Goal: Task Accomplishment & Management: Complete application form

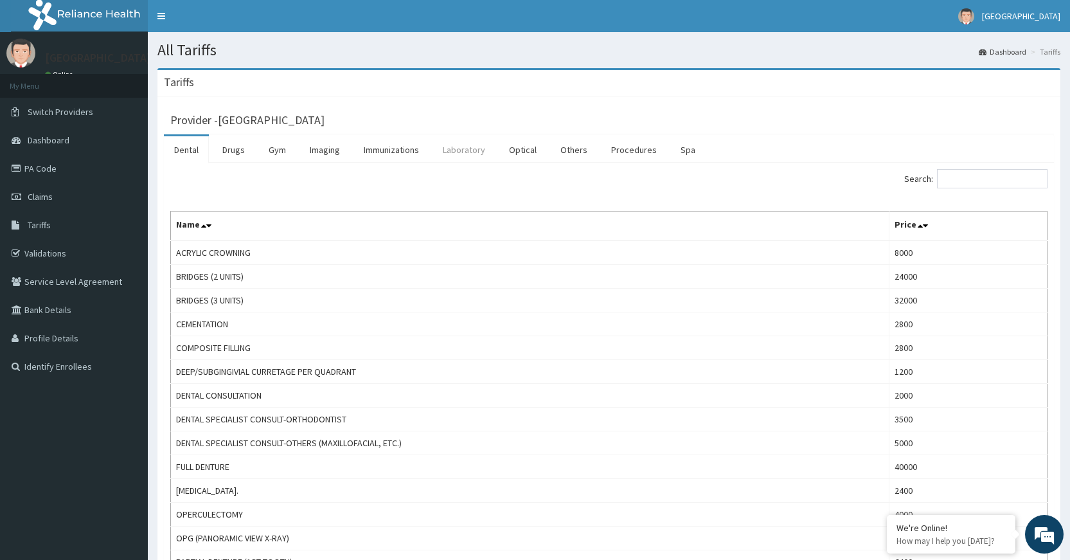
click at [467, 156] on link "Laboratory" at bounding box center [464, 149] width 63 height 27
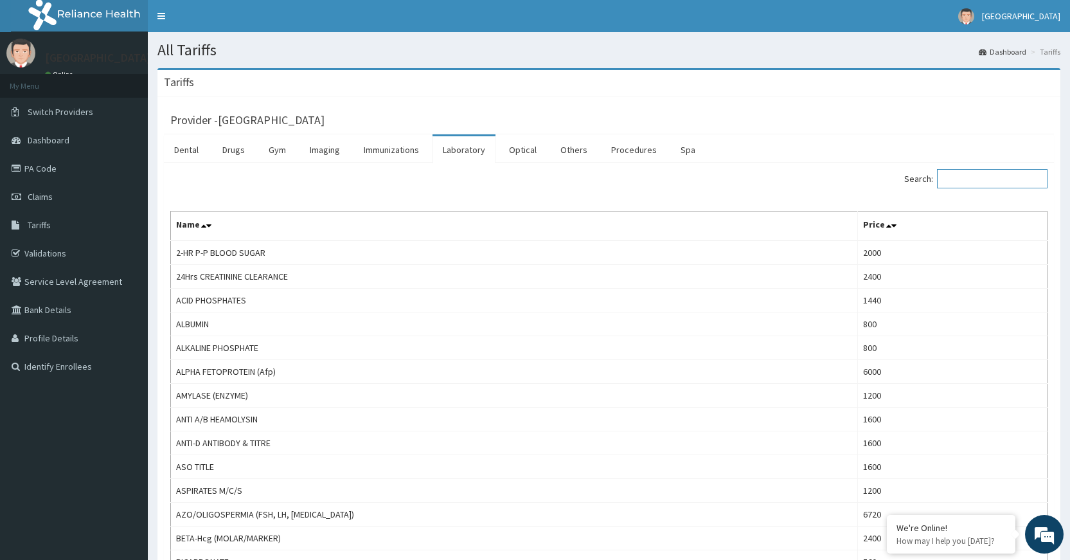
click at [997, 176] on input "Search:" at bounding box center [992, 178] width 111 height 19
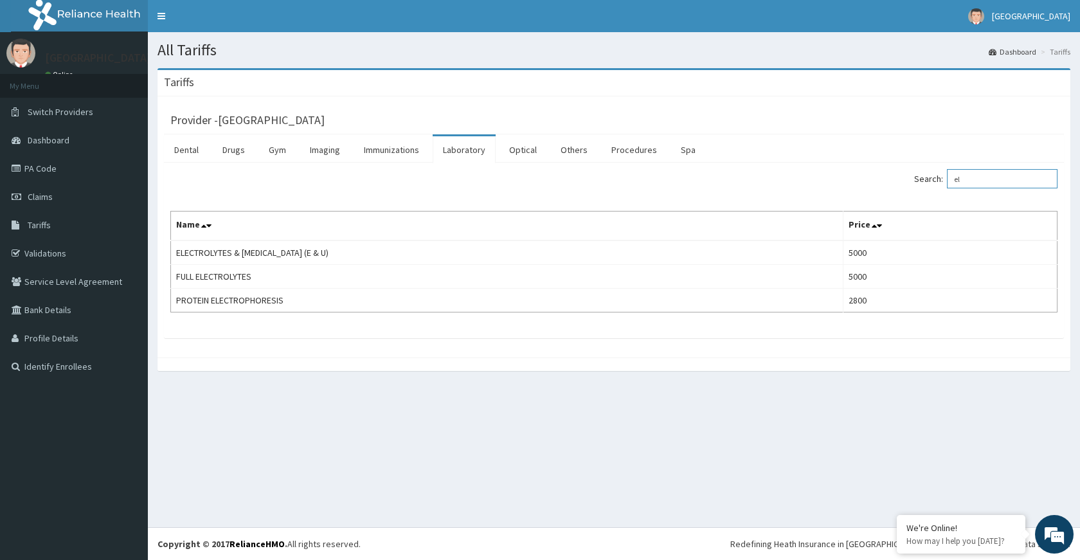
type input "e"
type input "c"
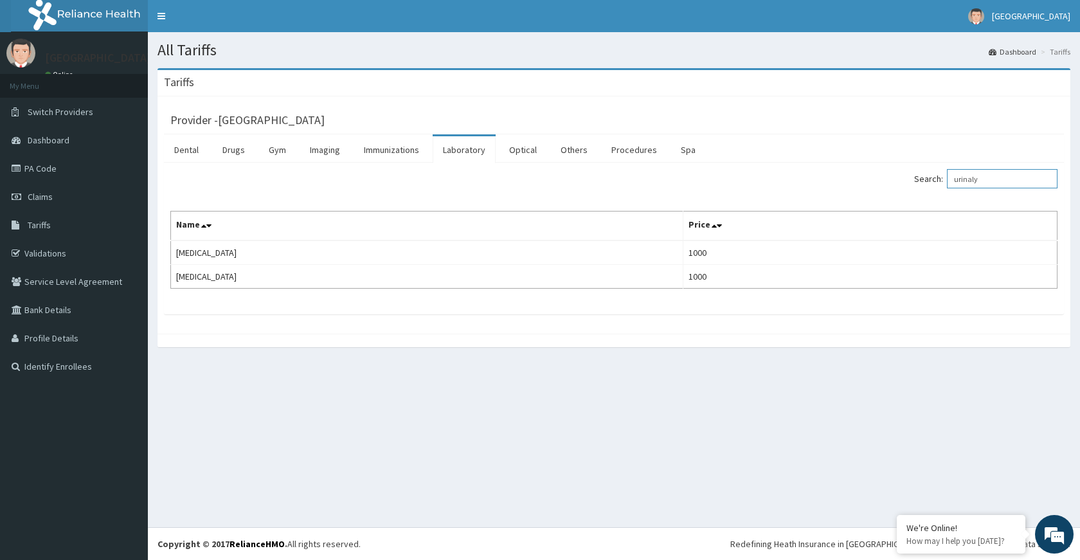
type input "urinaly"
click at [58, 199] on link "Claims" at bounding box center [74, 197] width 148 height 28
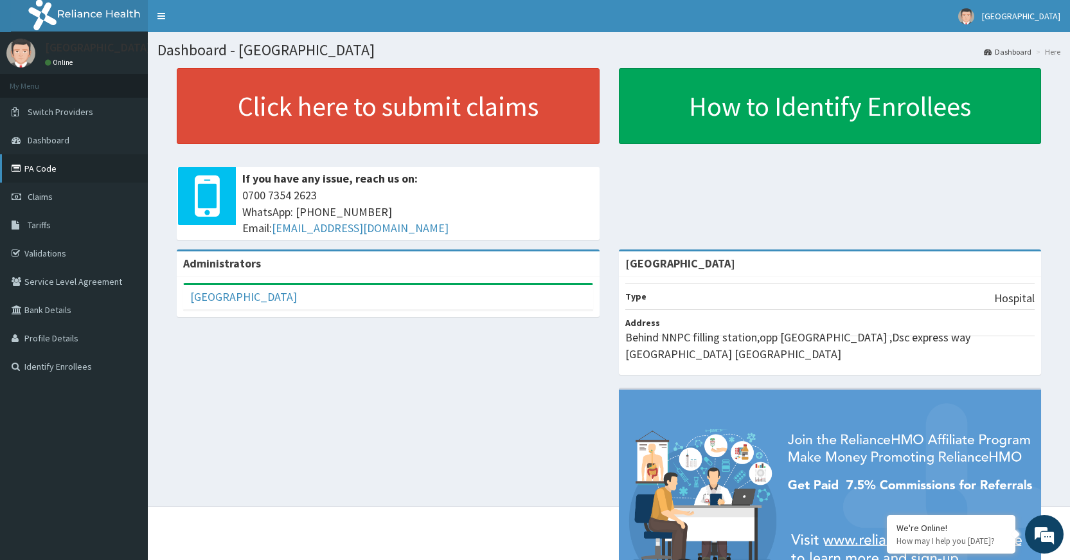
click at [62, 163] on link "PA Code" at bounding box center [74, 168] width 148 height 28
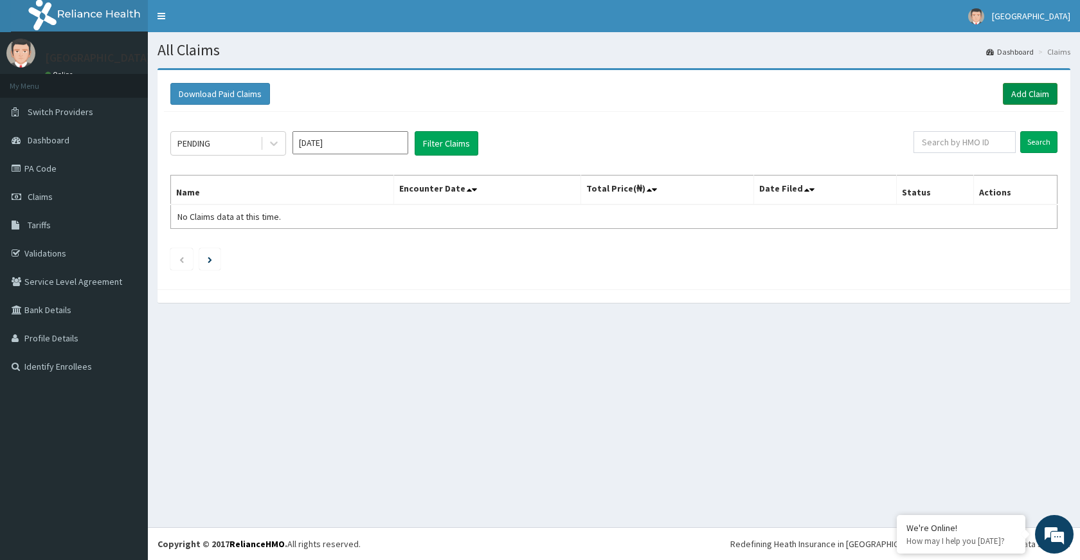
click at [1037, 97] on link "Add Claim" at bounding box center [1030, 94] width 55 height 22
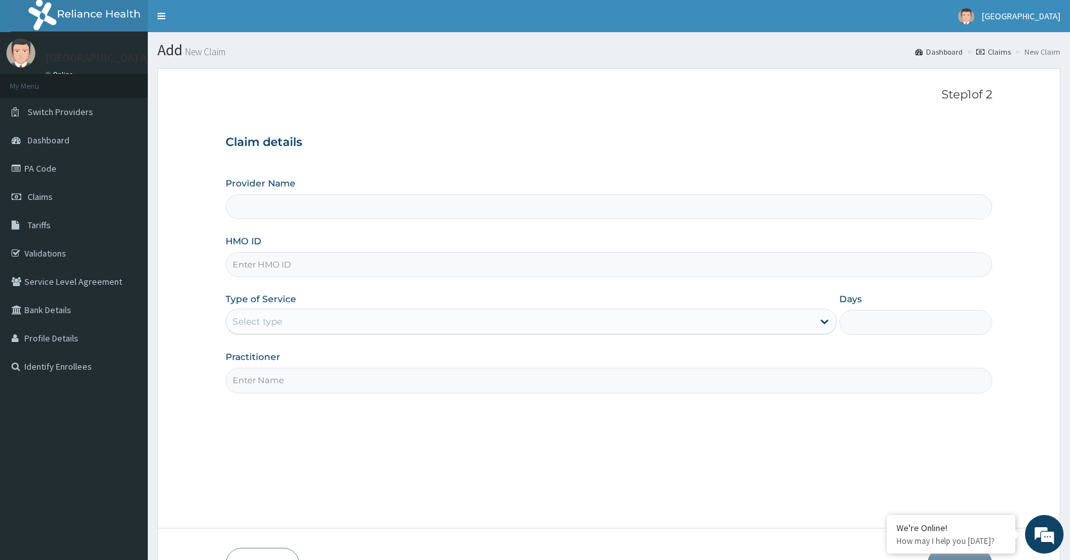
type input "[GEOGRAPHIC_DATA]"
click at [322, 263] on input "HMO ID" at bounding box center [609, 264] width 767 height 25
paste input "clm/10016/f"
type input "clm/10016/f"
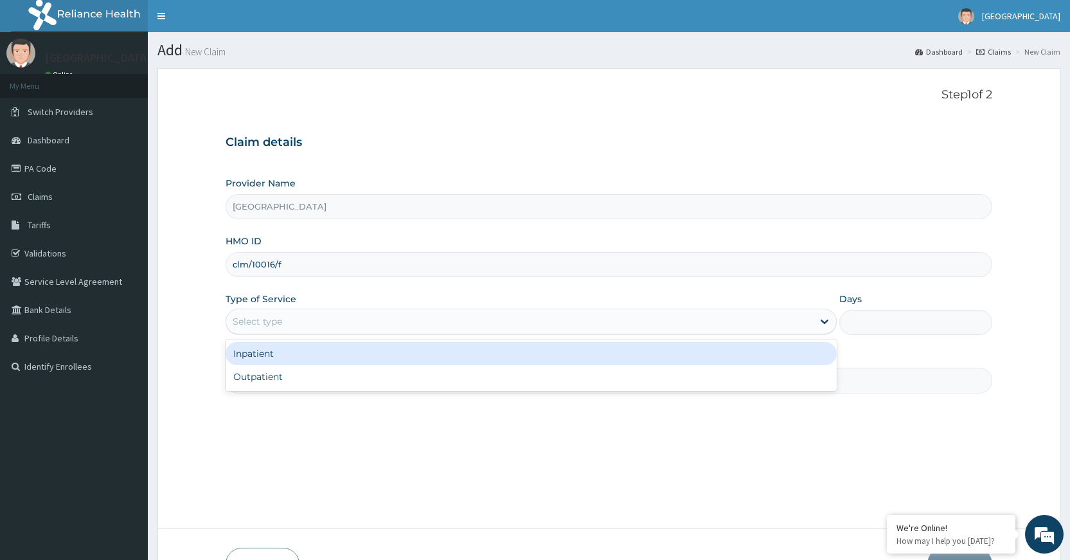
click at [350, 317] on div "Select type" at bounding box center [519, 321] width 587 height 21
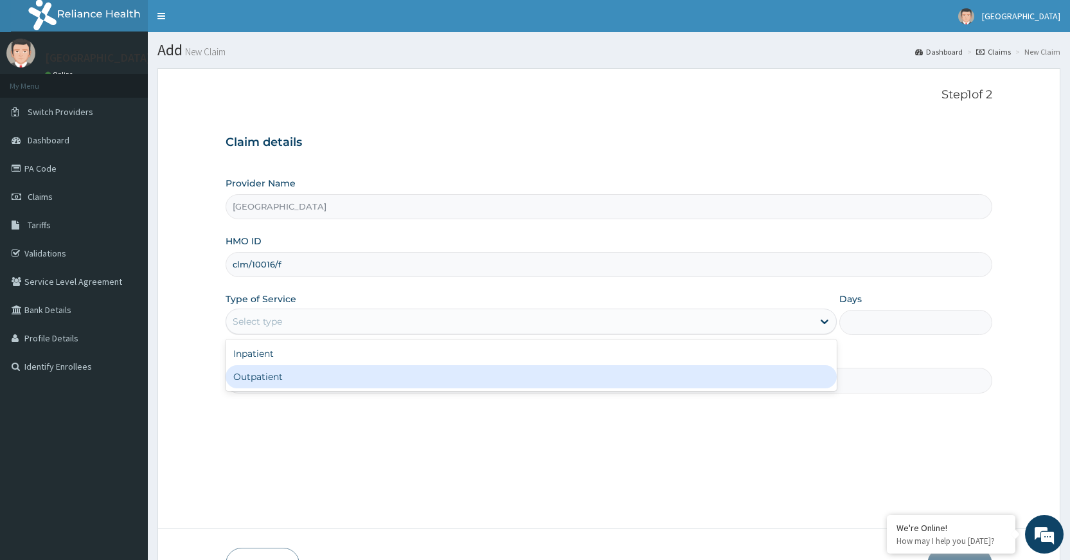
click at [350, 378] on div "Outpatient" at bounding box center [531, 376] width 611 height 23
type input "1"
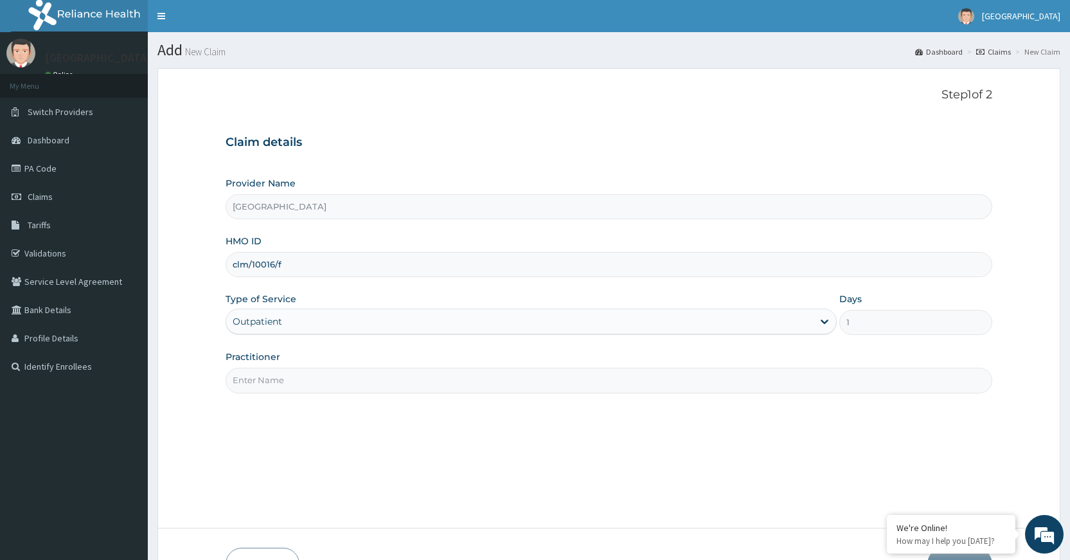
click at [350, 378] on input "Practitioner" at bounding box center [609, 380] width 767 height 25
type input "Dr Dubem"
click at [539, 308] on div "Type of Service Outpatient" at bounding box center [531, 313] width 611 height 42
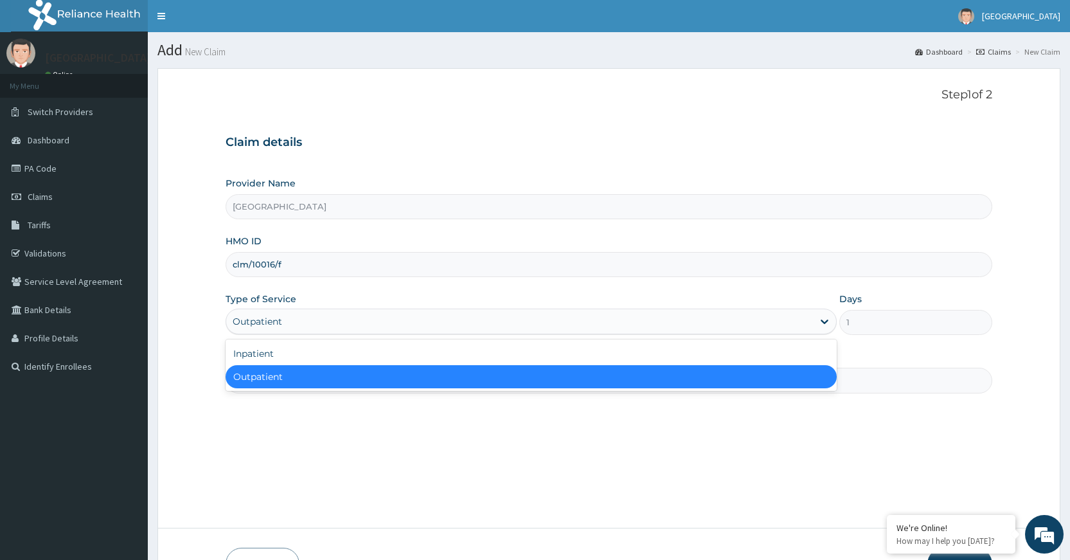
click at [532, 317] on div "Outpatient" at bounding box center [519, 321] width 587 height 21
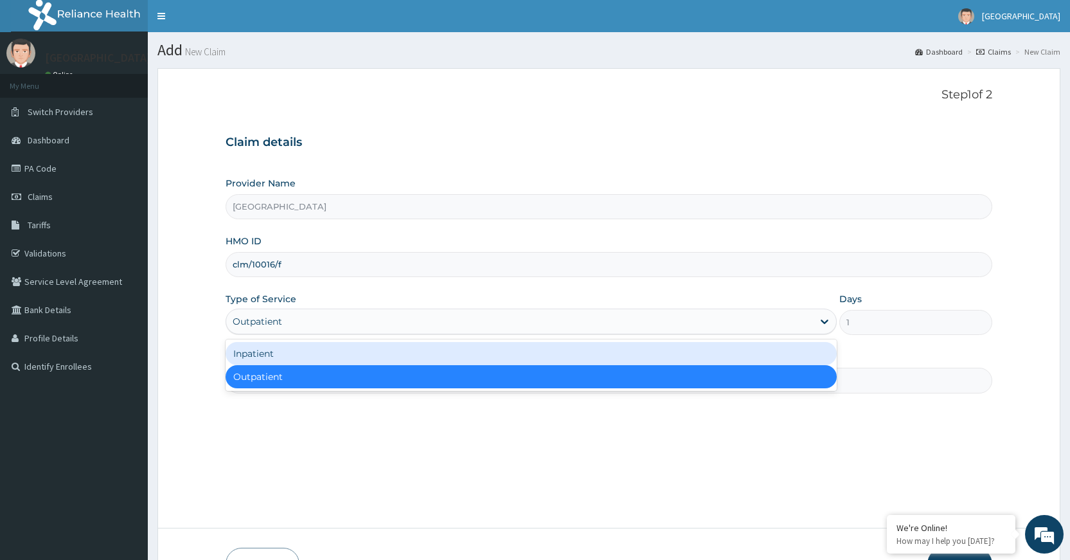
click at [511, 350] on div "Inpatient" at bounding box center [531, 353] width 611 height 23
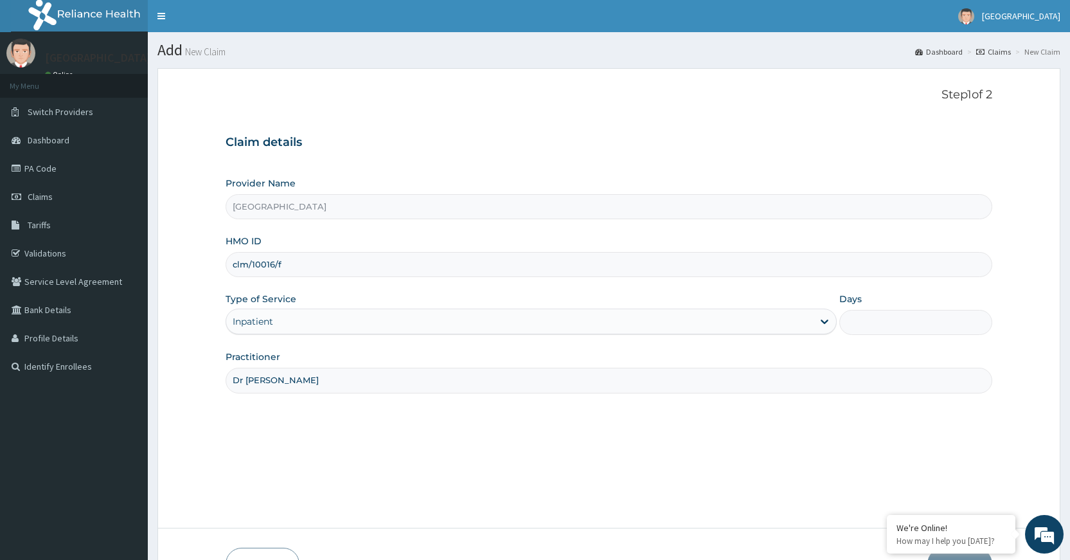
click at [910, 327] on input "Days" at bounding box center [916, 322] width 153 height 25
type input "3"
click at [753, 493] on div "Step 1 of 2 Claim details Provider Name DELTA PROCARE HOSPITAL HMO ID clm/10016…" at bounding box center [609, 298] width 767 height 420
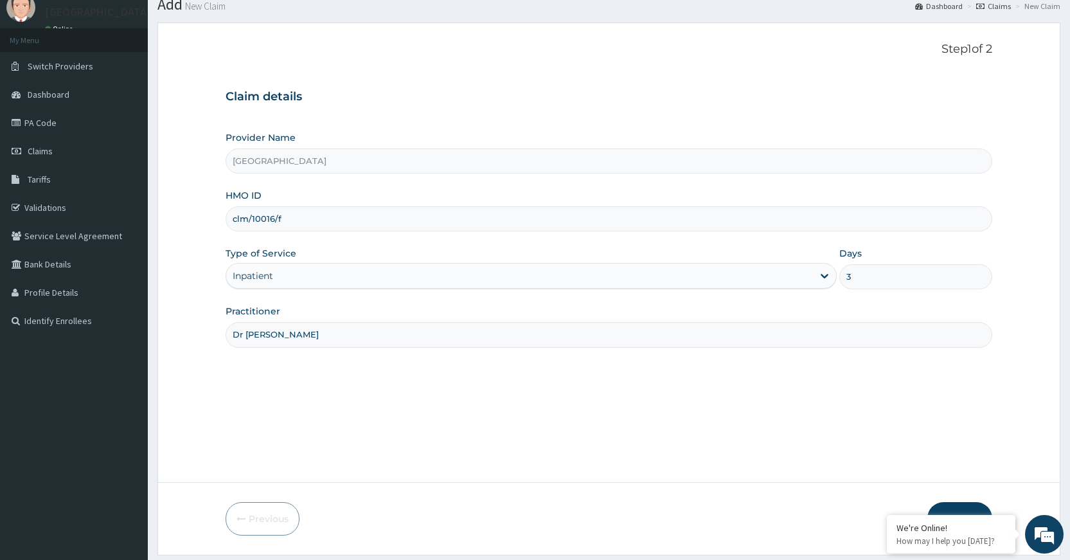
scroll to position [84, 0]
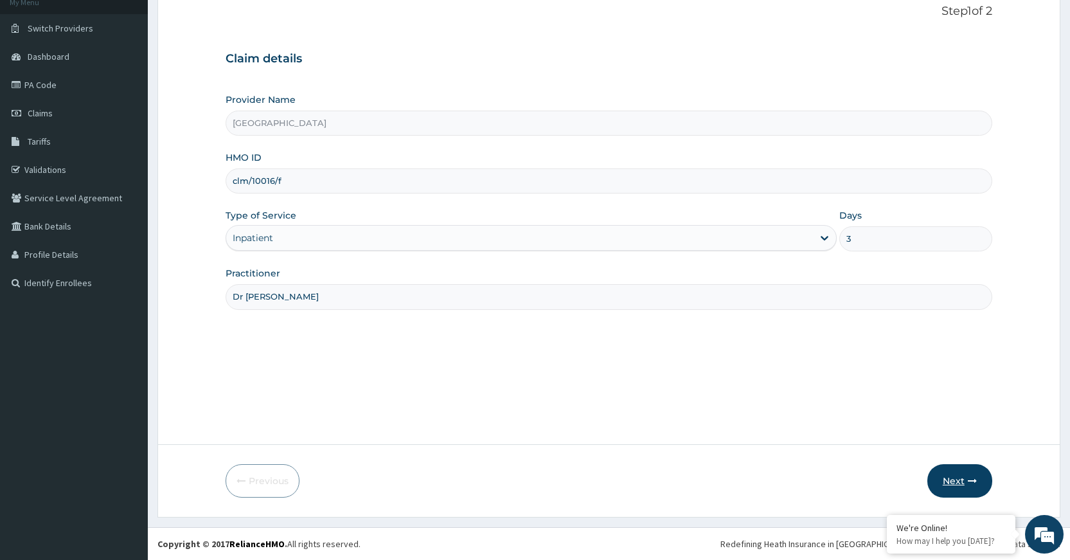
click at [969, 483] on icon "button" at bounding box center [972, 480] width 9 height 9
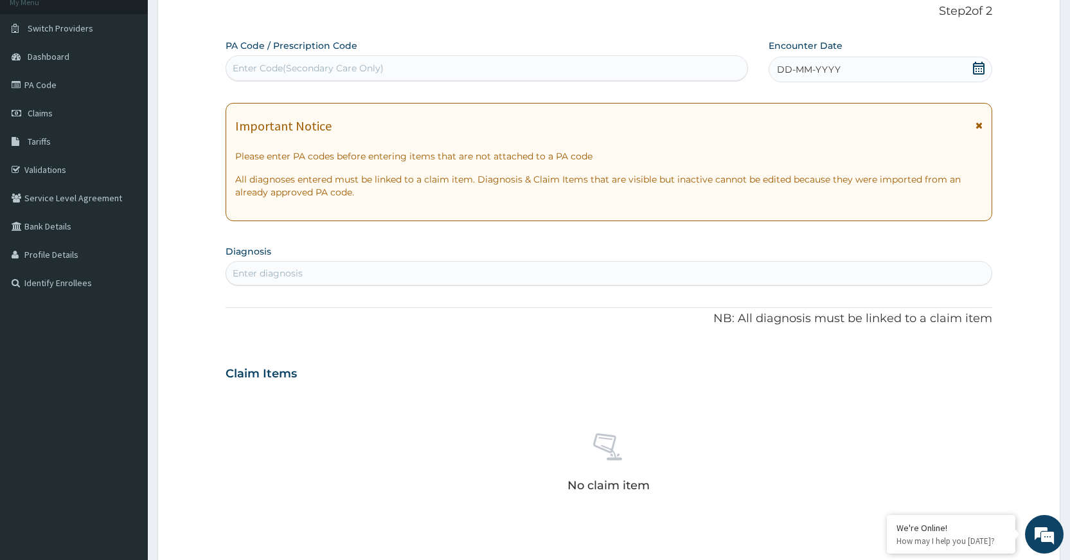
click at [430, 63] on div "Enter Code(Secondary Care Only)" at bounding box center [486, 68] width 521 height 21
paste input "PA/36387B"
type input "PA/36387B"
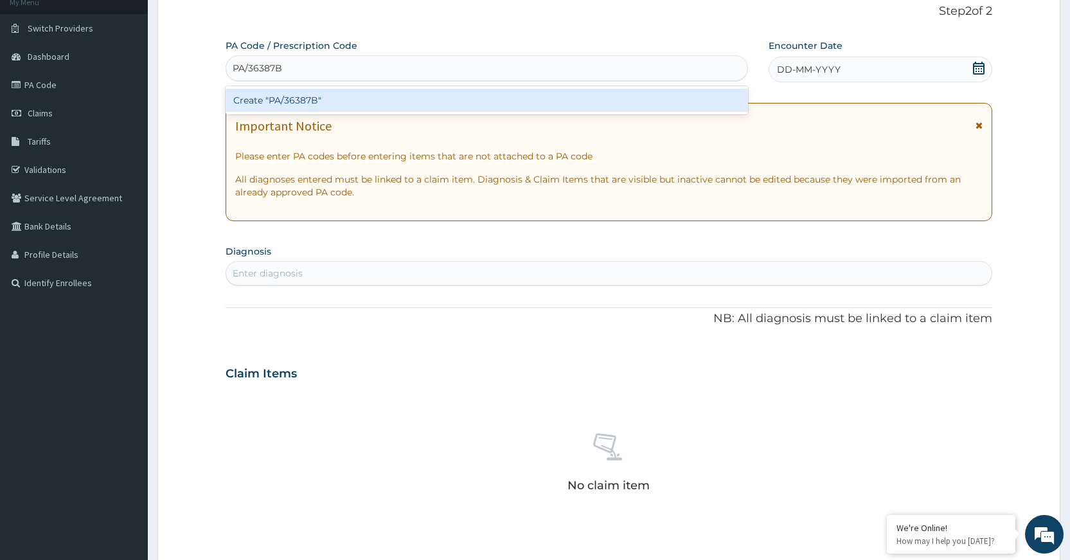
click at [430, 96] on div "Create "PA/36387B"" at bounding box center [487, 100] width 522 height 23
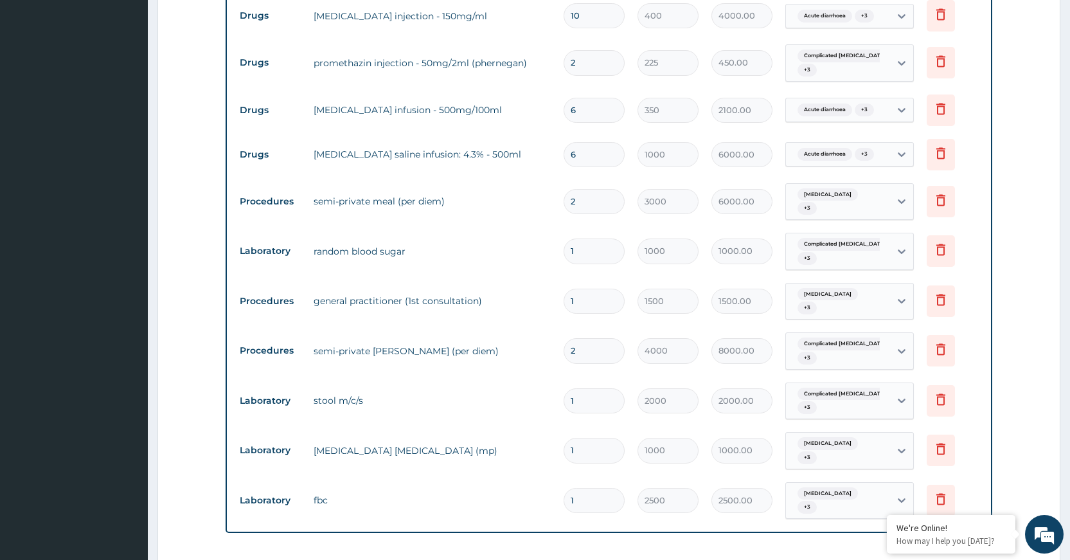
scroll to position [572, 0]
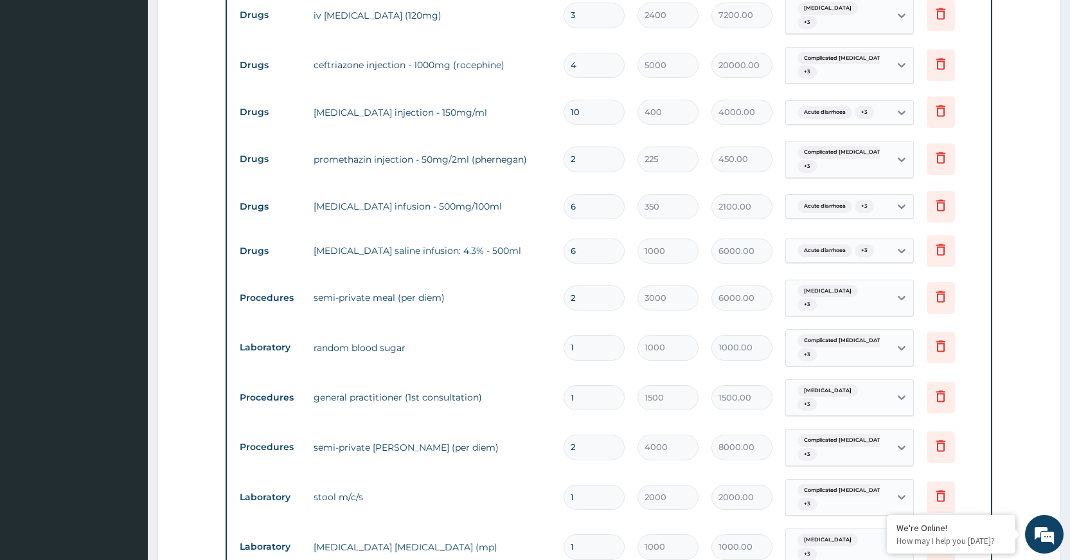
click at [600, 62] on input "4" at bounding box center [594, 65] width 61 height 25
click at [532, 104] on td "paracetamol injection - 150mg/ml" at bounding box center [432, 113] width 250 height 26
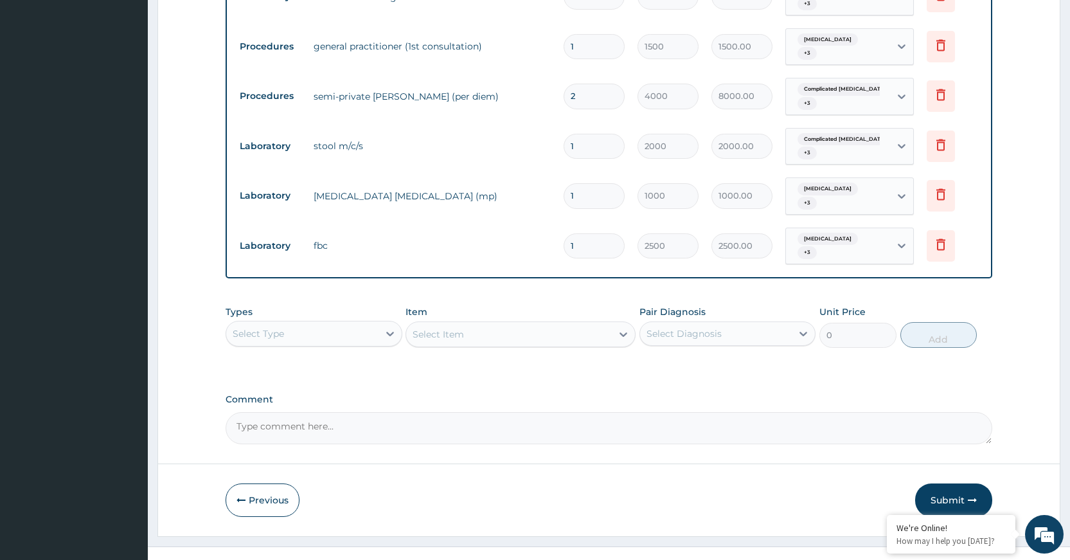
scroll to position [926, 0]
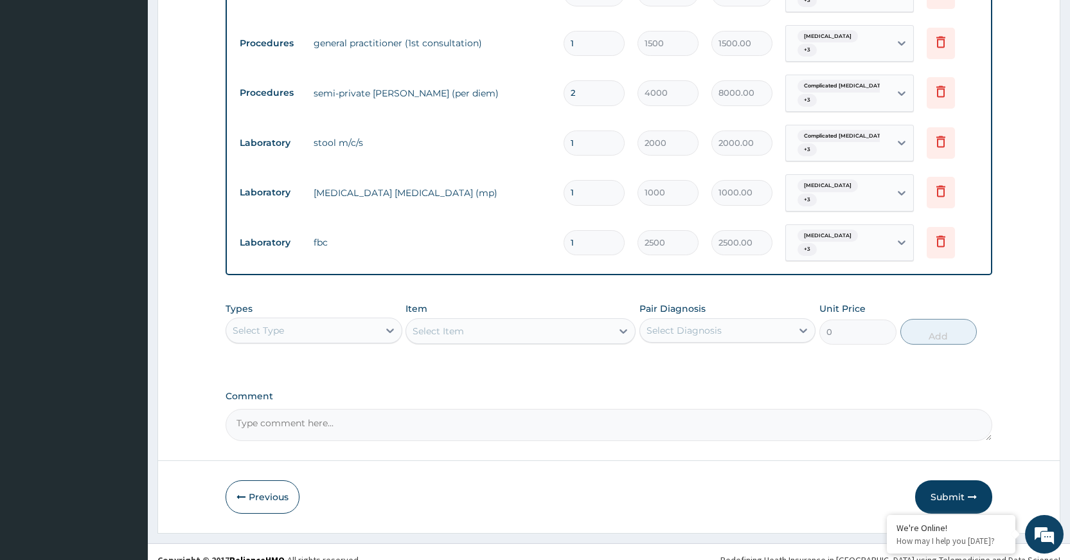
click at [313, 322] on div "Select Type" at bounding box center [302, 330] width 152 height 21
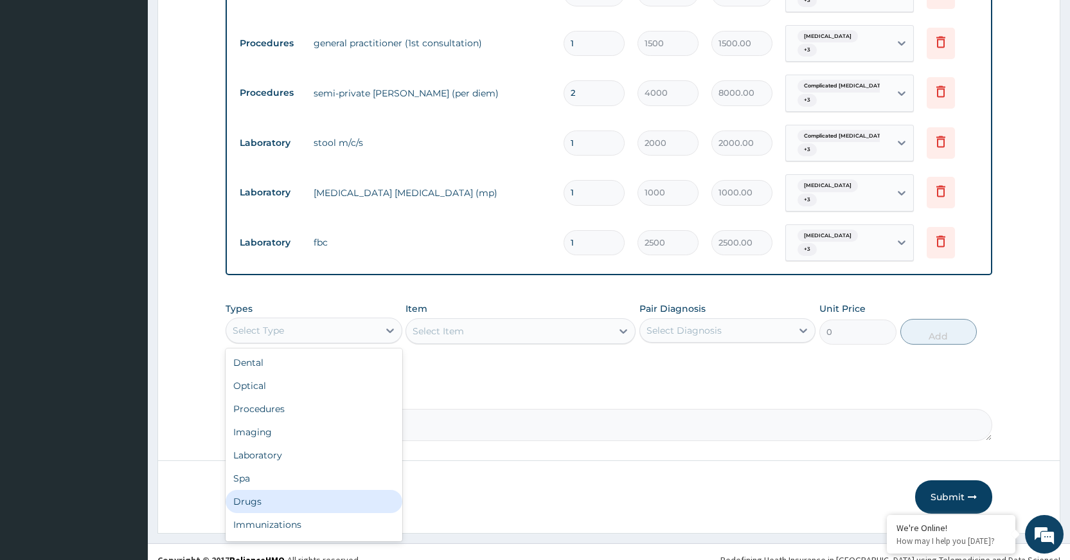
click at [287, 490] on div "Drugs" at bounding box center [314, 501] width 176 height 23
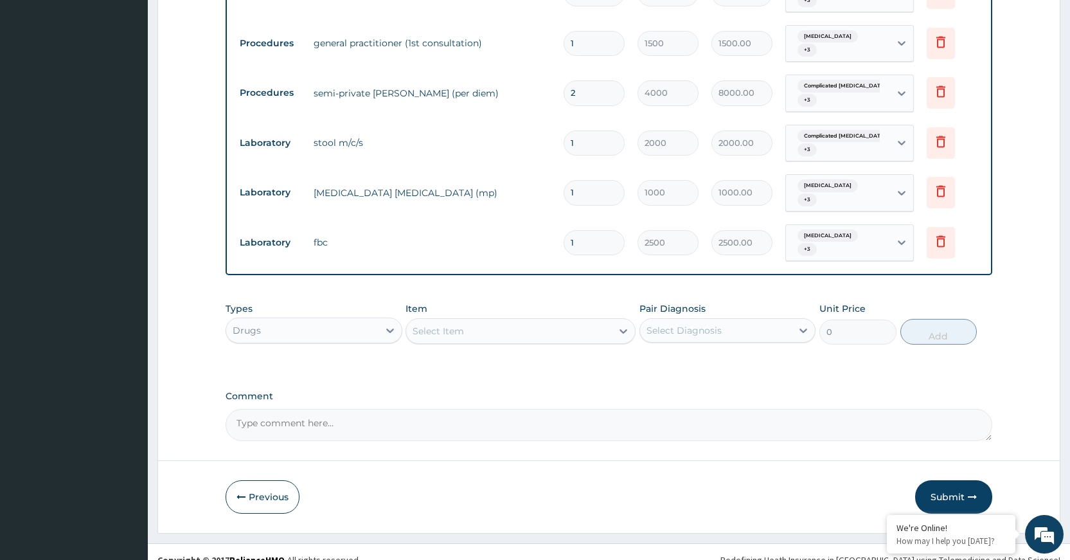
click at [499, 321] on div "Select Item" at bounding box center [509, 331] width 206 height 21
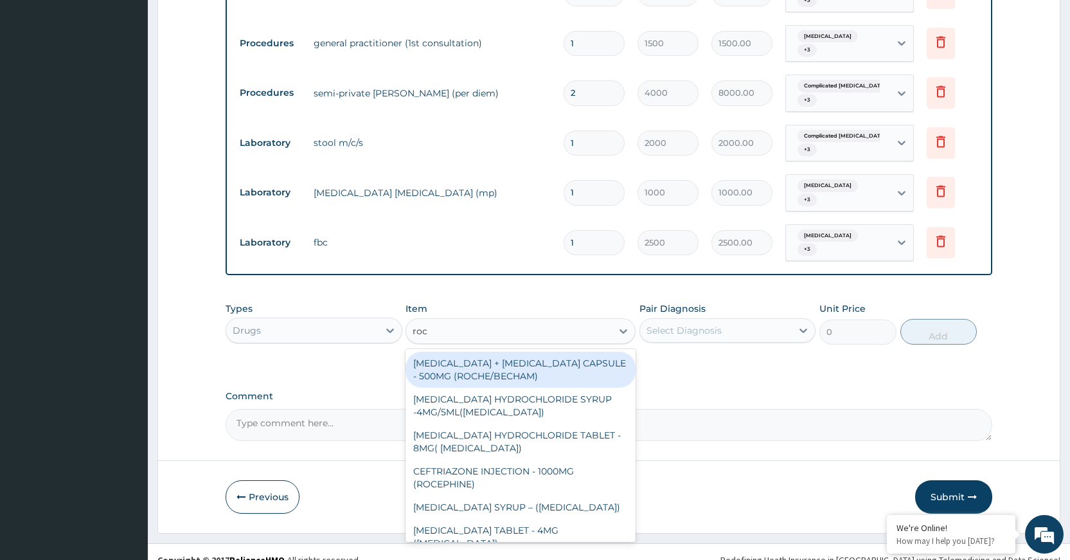
type input "roce"
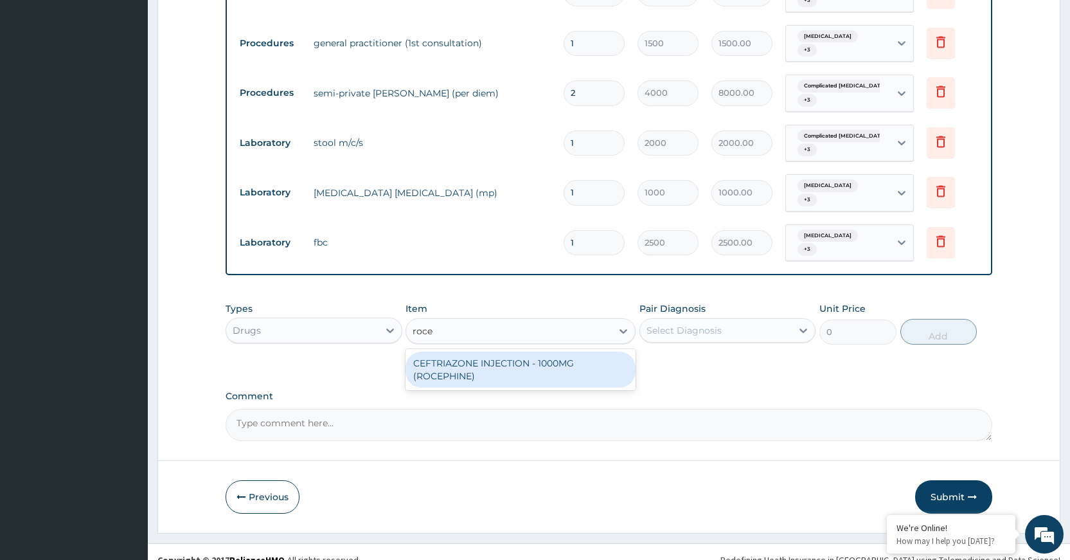
click at [561, 352] on div "CEFTRIAZONE INJECTION - 1000MG (ROCEPHINE)" at bounding box center [521, 370] width 230 height 36
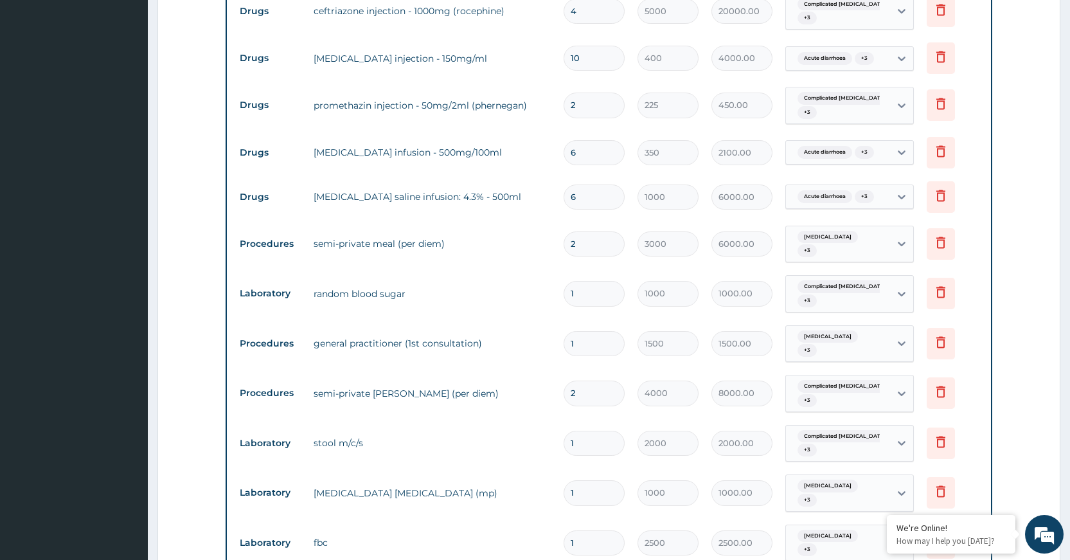
scroll to position [476, 0]
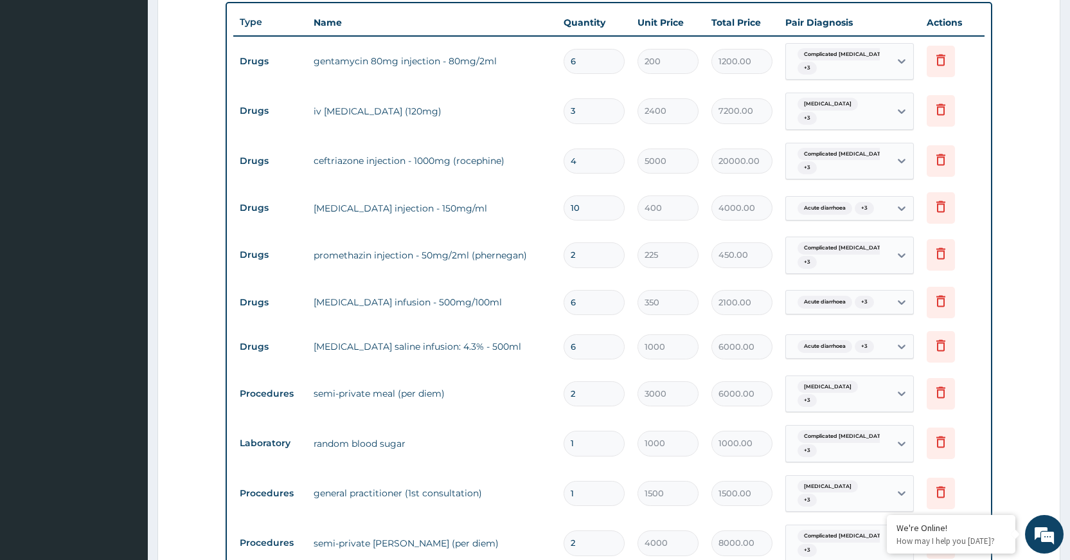
click at [595, 161] on input "4" at bounding box center [594, 160] width 61 height 25
type input "0.00"
type input "6"
type input "30000.00"
type input "6"
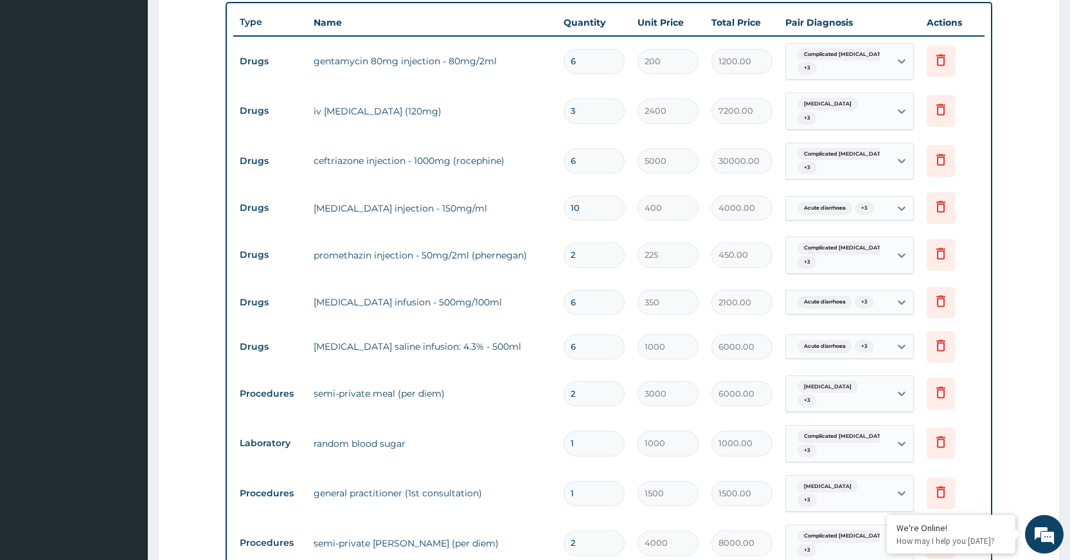
click at [592, 390] on input "2" at bounding box center [594, 393] width 61 height 25
type input "0.00"
type input "3"
type input "9000.00"
type input "3"
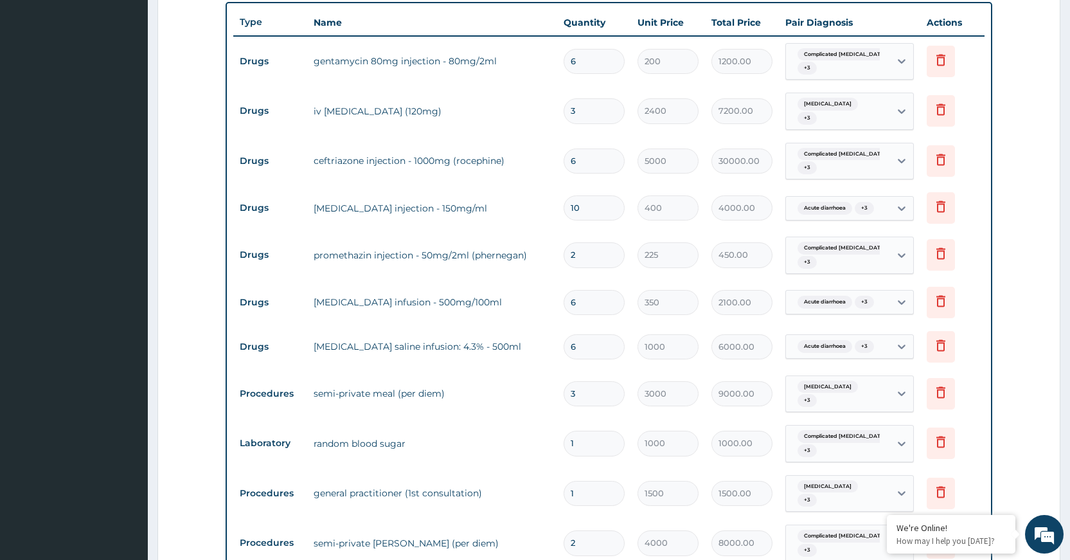
click at [586, 540] on input "2" at bounding box center [594, 542] width 61 height 25
type input "0.00"
type input "3"
type input "12000.00"
type input "3"
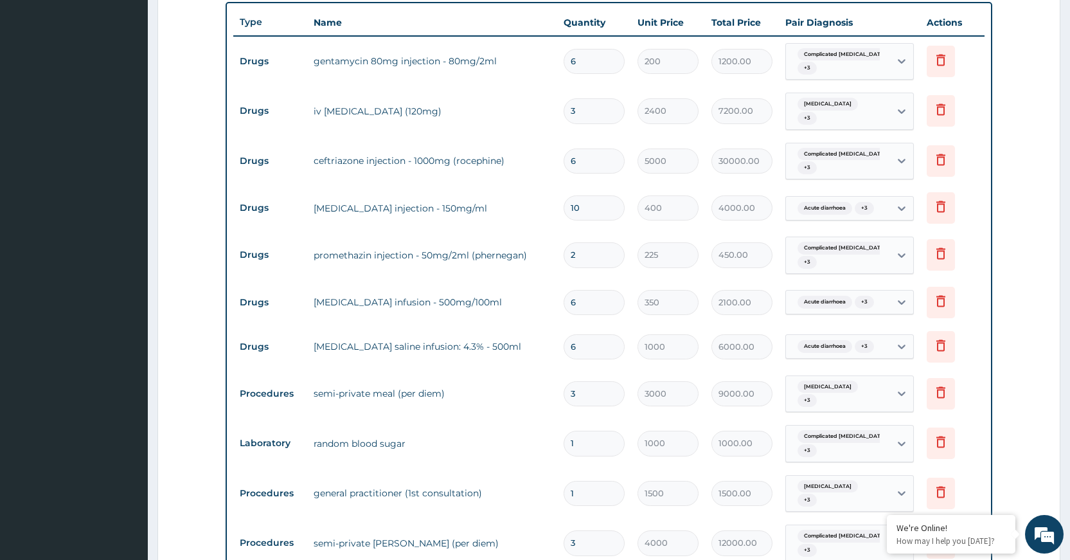
click at [518, 530] on td "semi-private ward (per diem)" at bounding box center [432, 543] width 250 height 26
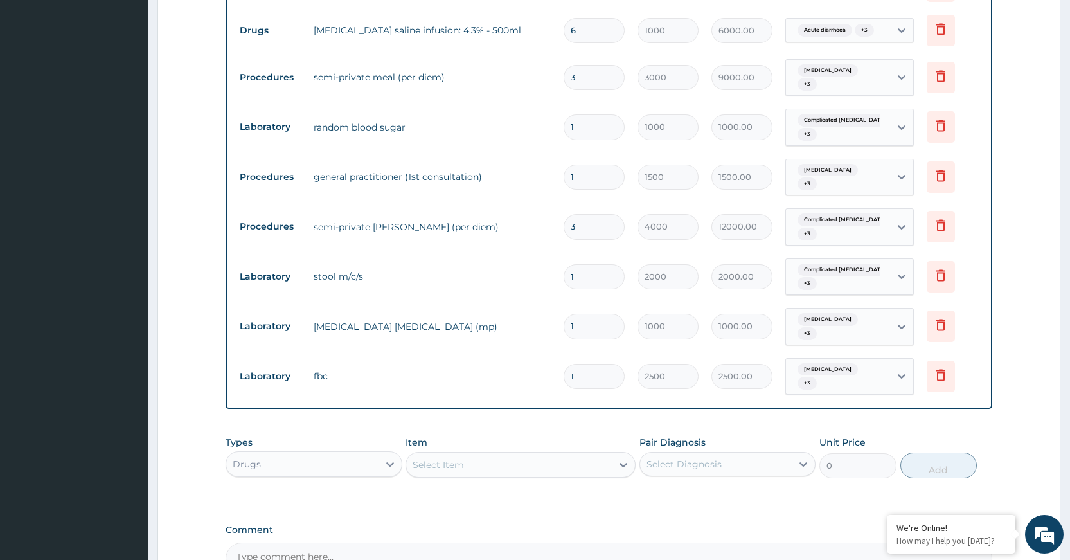
scroll to position [926, 0]
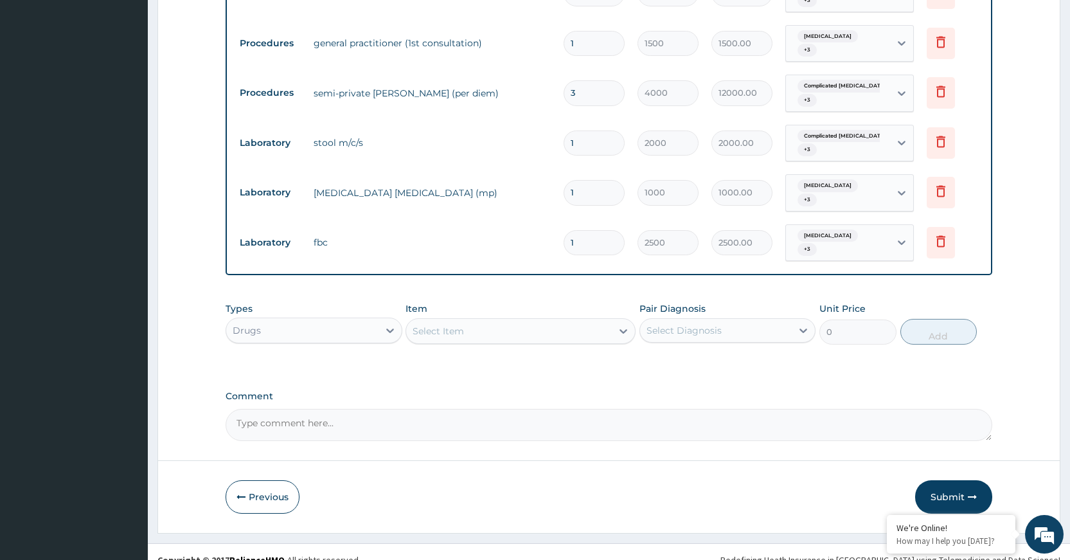
click at [375, 320] on div "Drugs" at bounding box center [302, 330] width 152 height 21
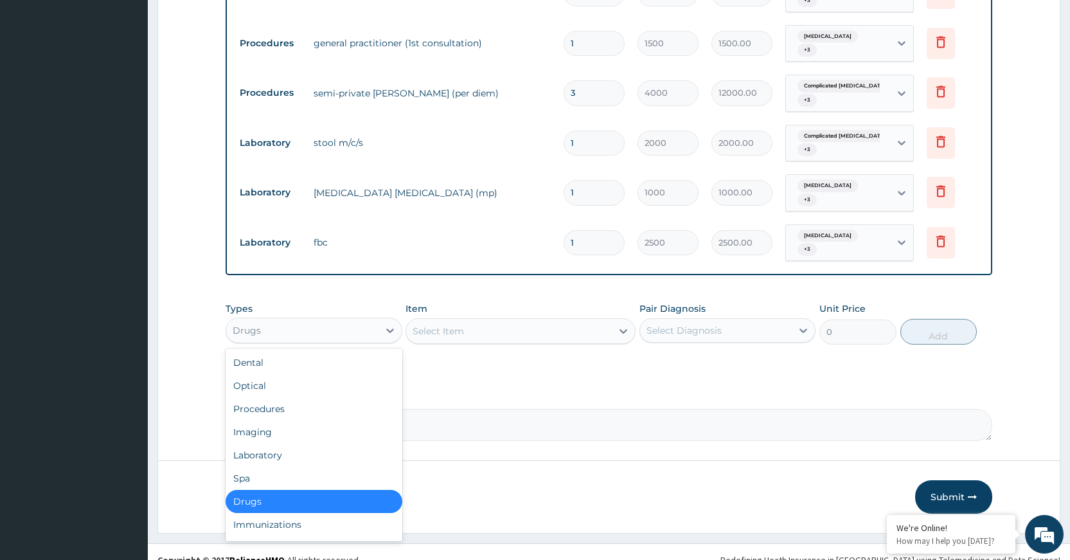
click at [458, 325] on div "Select Item" at bounding box center [438, 331] width 51 height 13
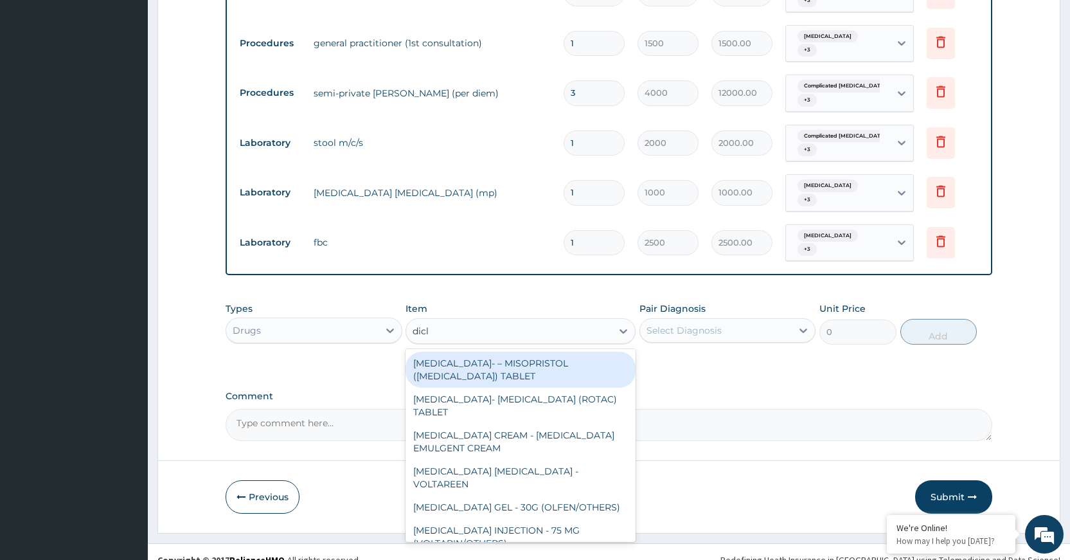
type input "diclo"
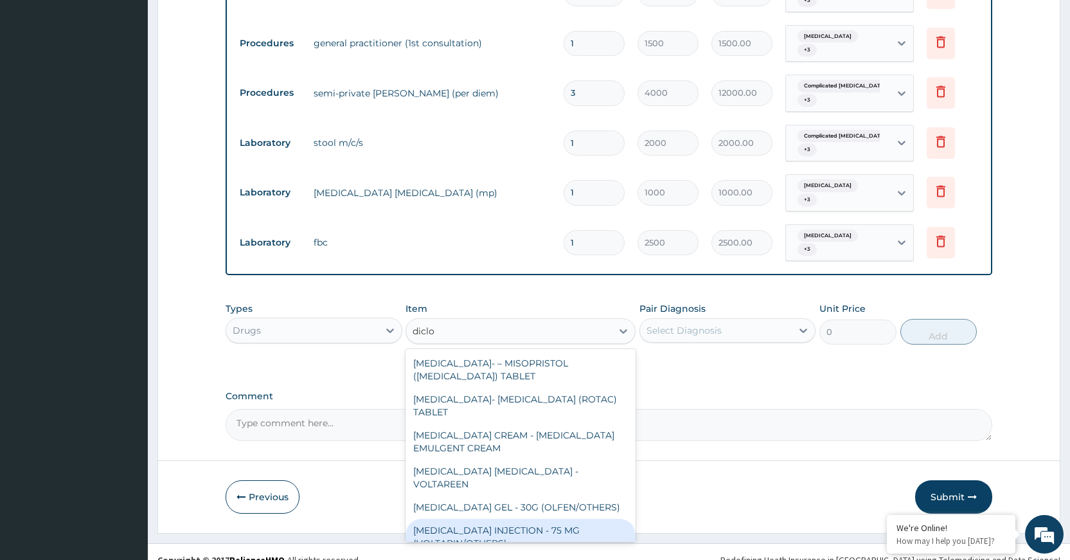
click at [557, 519] on div "DICLOFENAC INJECTION - 75 MG (VOLTARIN/OTHERS)" at bounding box center [521, 537] width 230 height 36
type input "500"
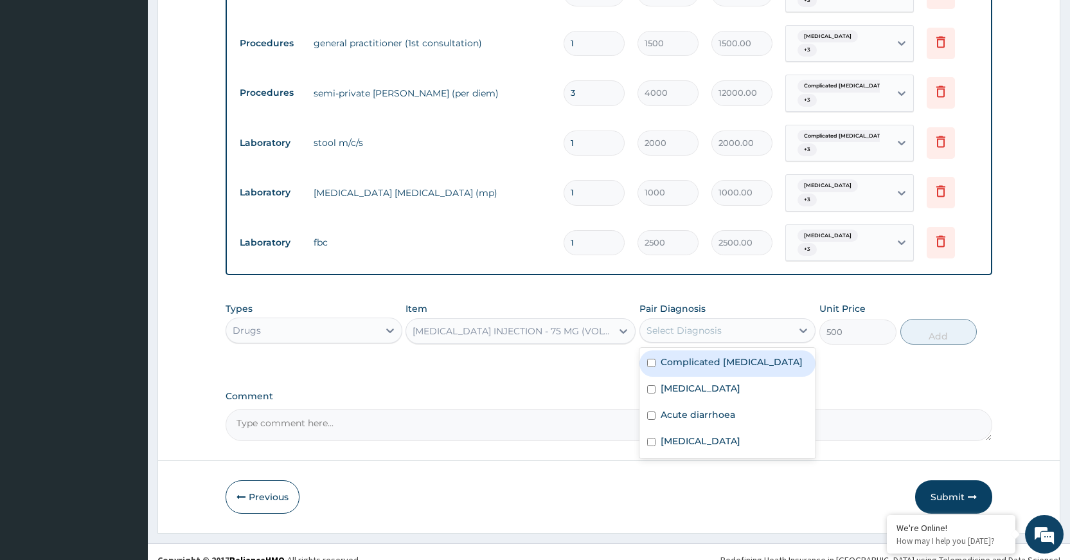
click at [738, 320] on div "Select Diagnosis" at bounding box center [716, 330] width 152 height 21
drag, startPoint x: 726, startPoint y: 346, endPoint x: 723, endPoint y: 356, distance: 10.2
click at [726, 355] on label "Complicated malaria" at bounding box center [732, 361] width 142 height 13
checkbox input "true"
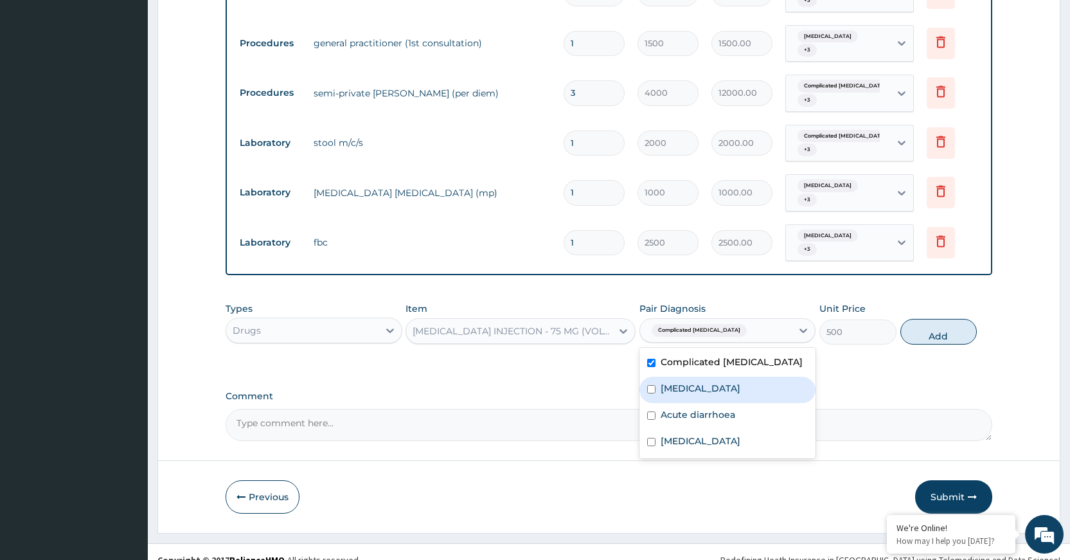
click at [722, 382] on label "Respiratory tract infection" at bounding box center [701, 388] width 80 height 13
checkbox input "true"
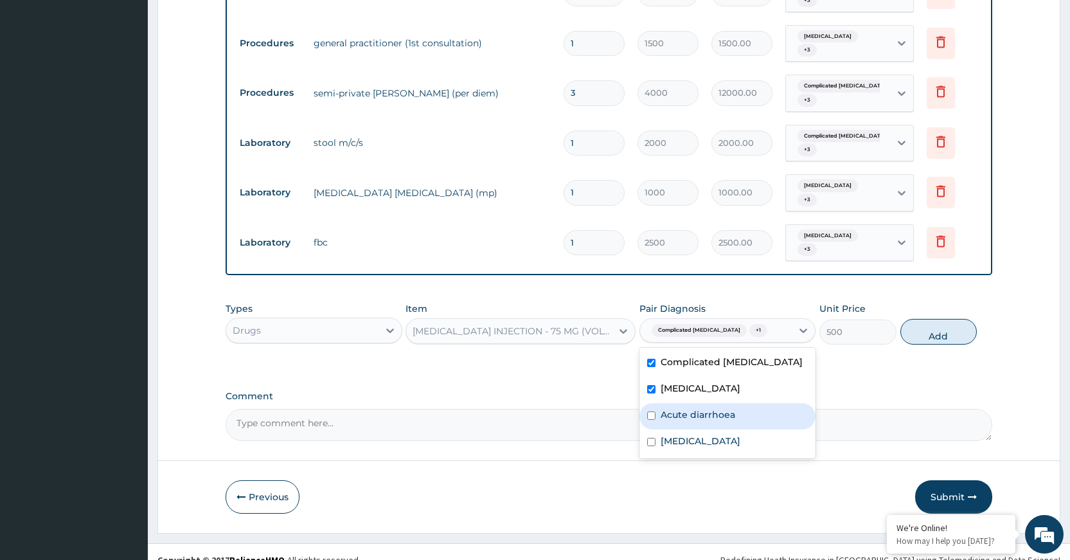
click at [710, 408] on label "Acute diarrhoea" at bounding box center [698, 414] width 75 height 13
checkbox input "true"
click at [687, 435] on label "Gastroenteritis" at bounding box center [701, 441] width 80 height 13
checkbox input "true"
click at [701, 408] on label "Acute diarrhoea" at bounding box center [698, 414] width 75 height 13
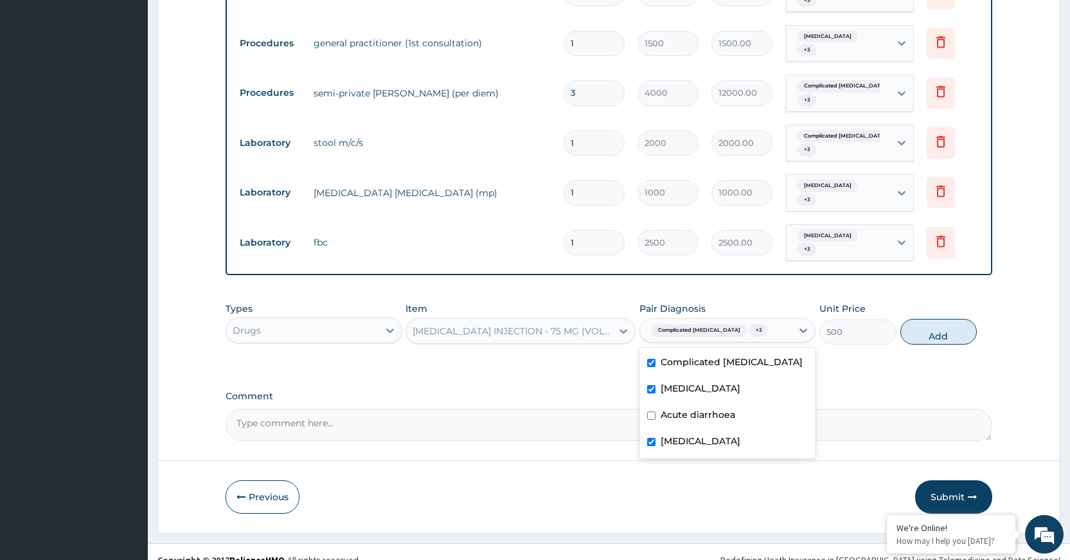
checkbox input "false"
click at [948, 319] on button "Add" at bounding box center [939, 332] width 76 height 26
type input "0"
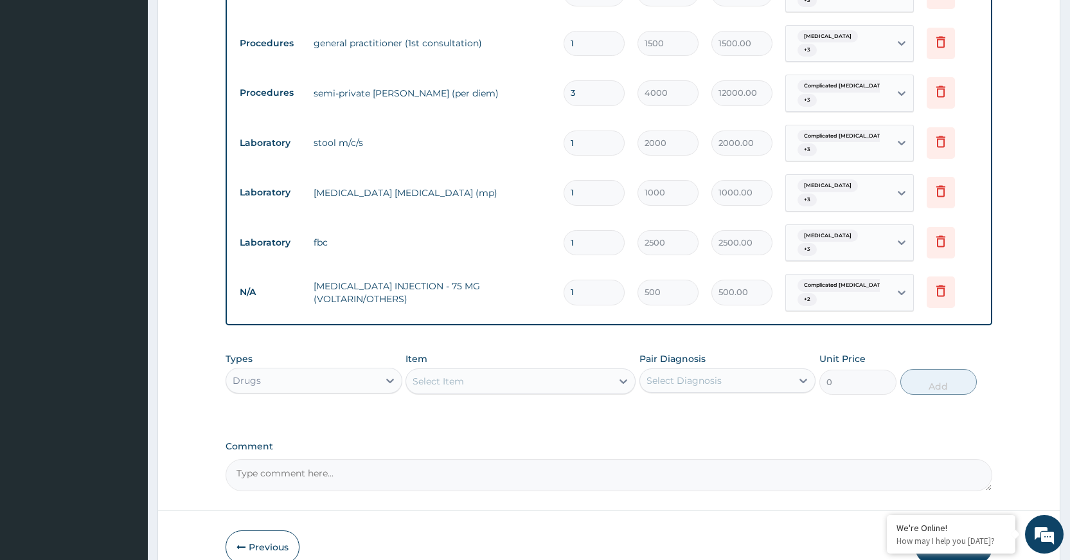
type input "2"
type input "1000.00"
click at [461, 199] on tr "Laboratory malaria parasite (mp) 1 1000 1000.00 Gastroenteritis + 3 Delete" at bounding box center [608, 193] width 751 height 50
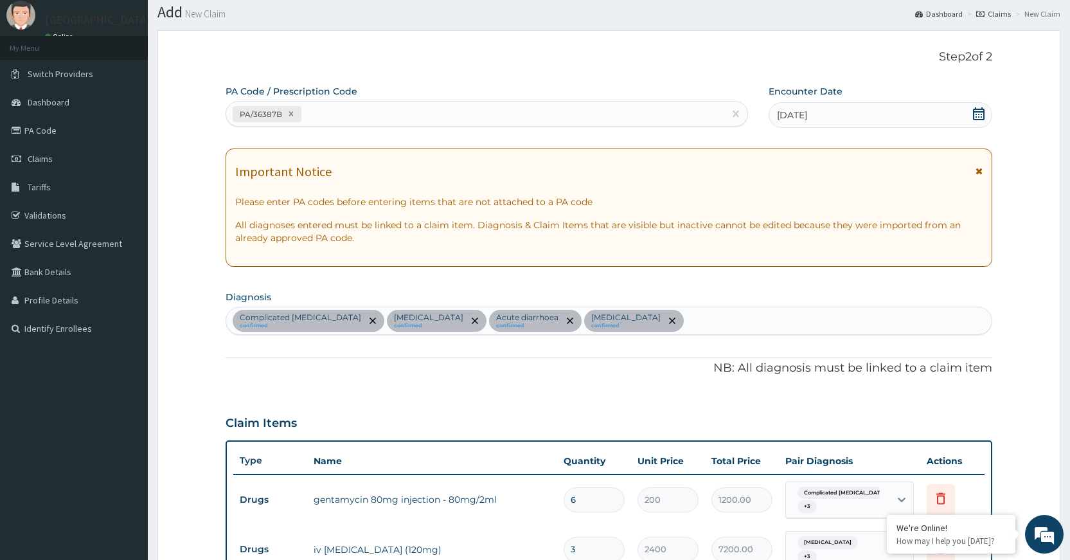
scroll to position [26, 0]
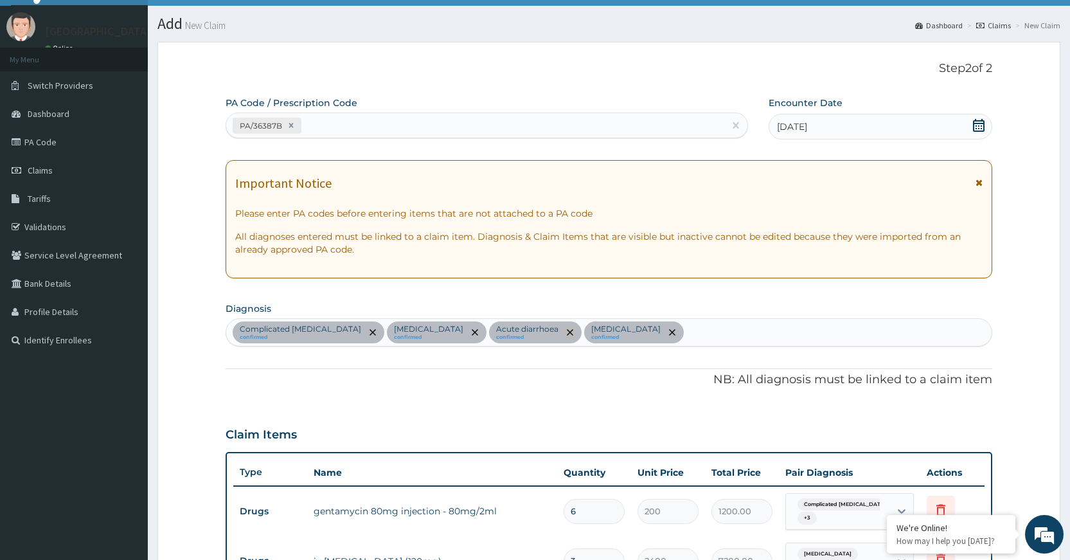
click at [567, 330] on icon "remove selection option" at bounding box center [570, 332] width 6 height 6
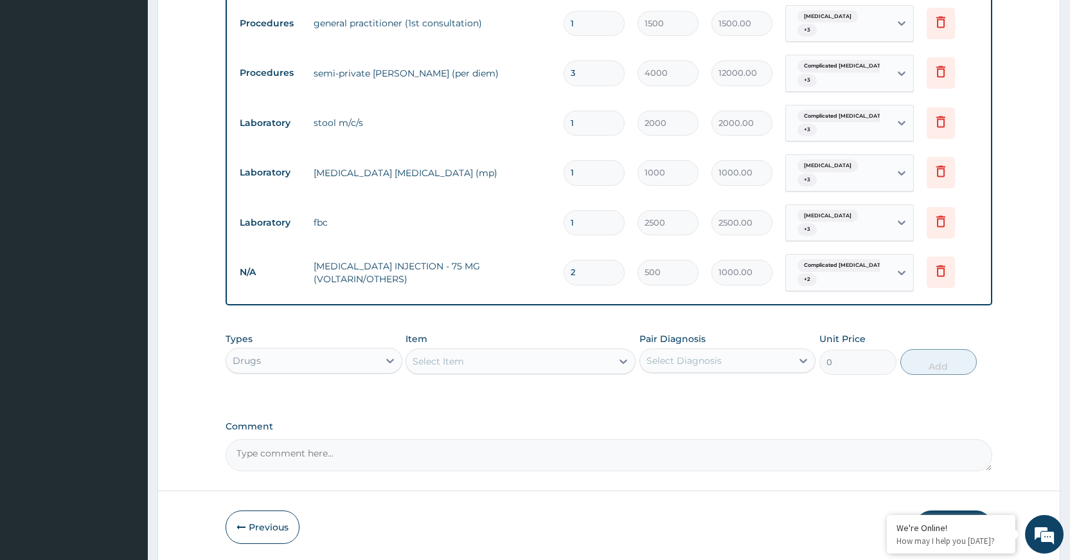
scroll to position [976, 0]
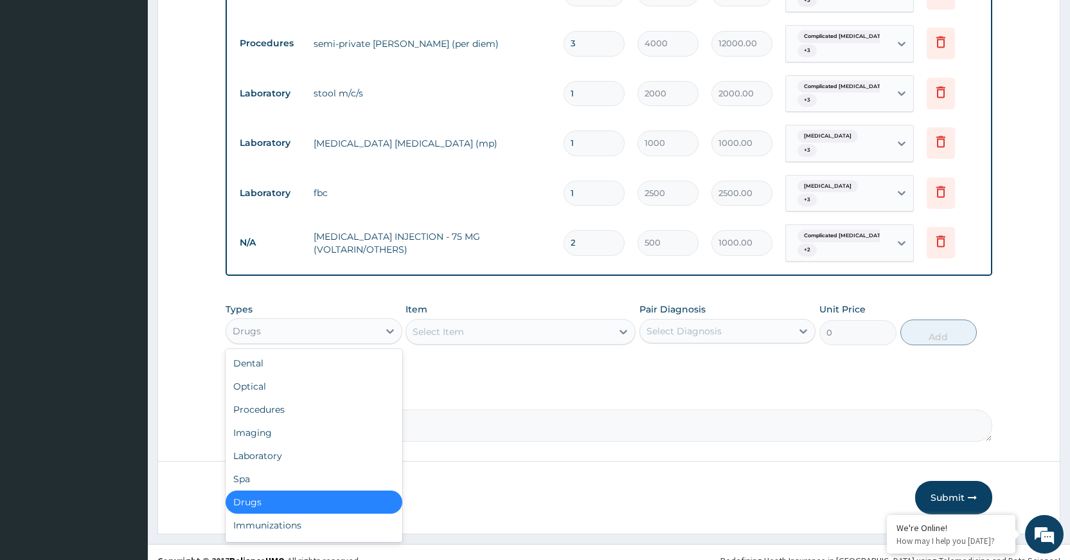
click at [371, 321] on div "Drugs" at bounding box center [302, 331] width 152 height 21
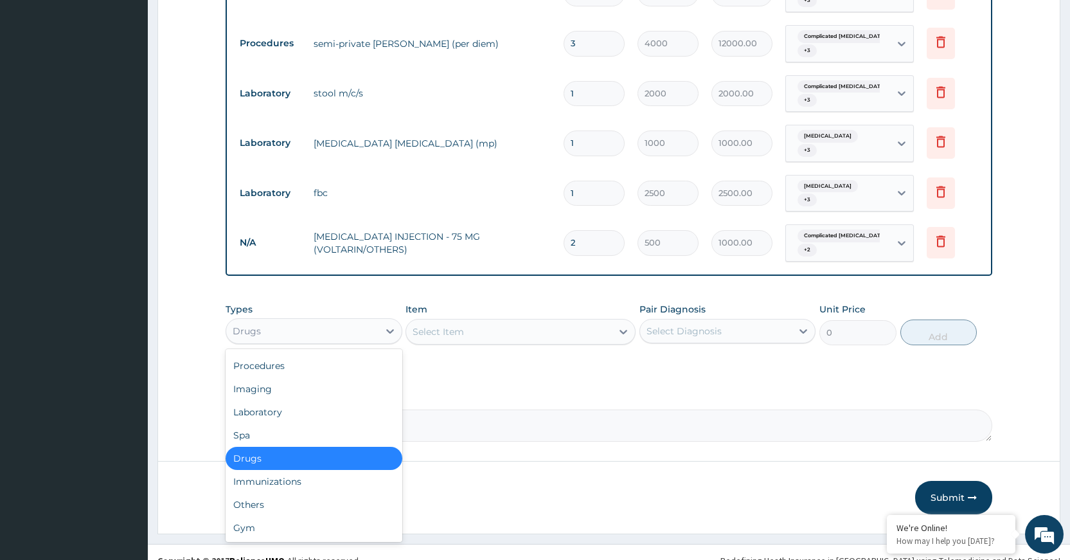
scroll to position [0, 0]
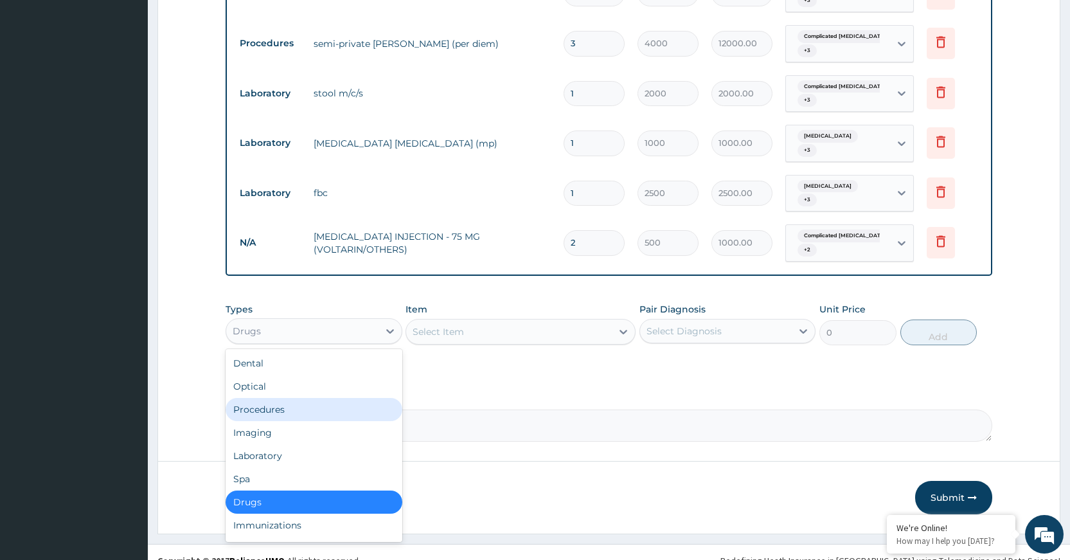
click at [311, 400] on div "Procedures" at bounding box center [314, 409] width 176 height 23
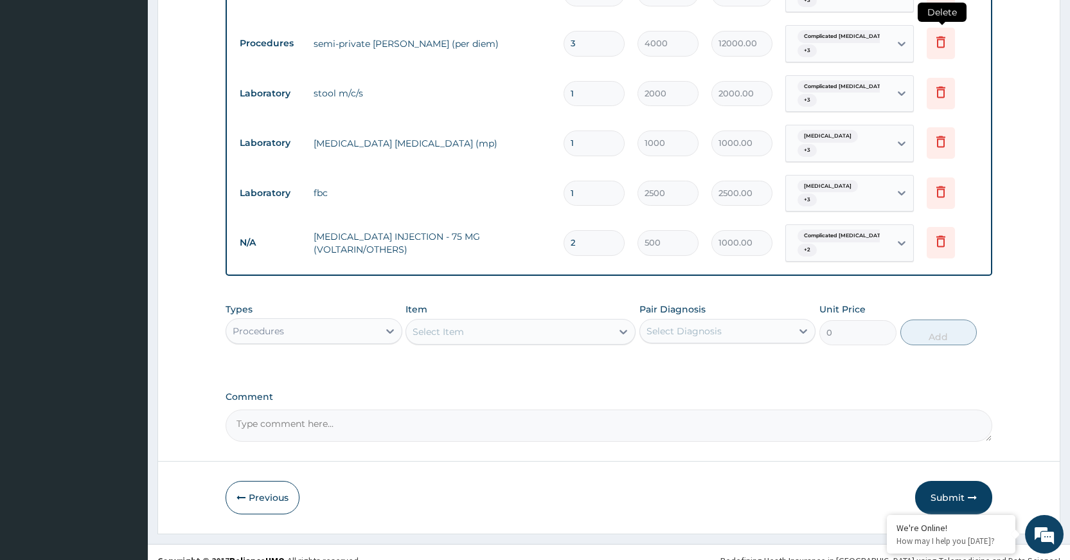
click at [939, 35] on icon at bounding box center [940, 41] width 15 height 15
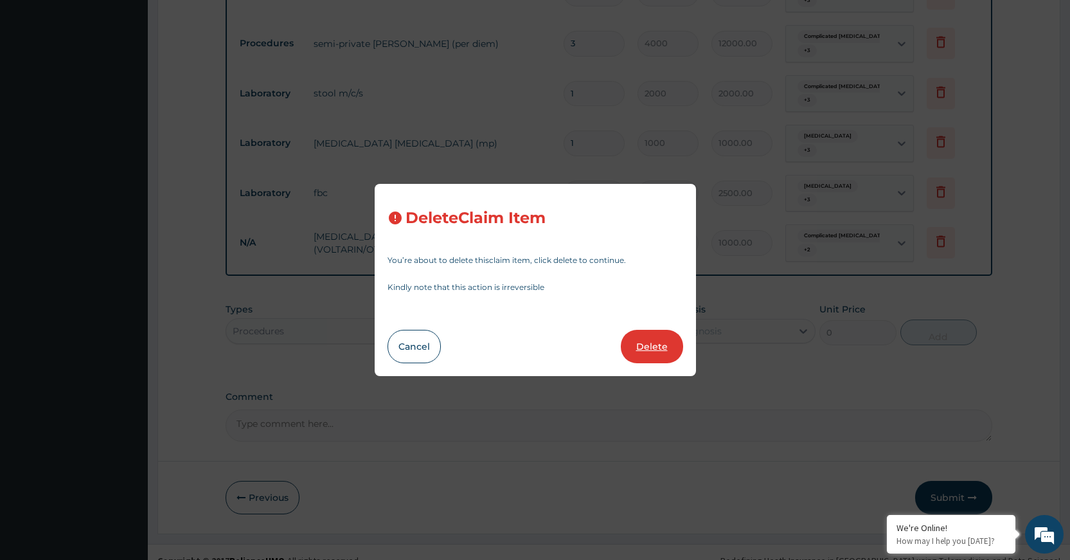
click at [654, 351] on button "Delete" at bounding box center [652, 346] width 62 height 33
type input "1"
type input "2000"
type input "2000.00"
type input "1000"
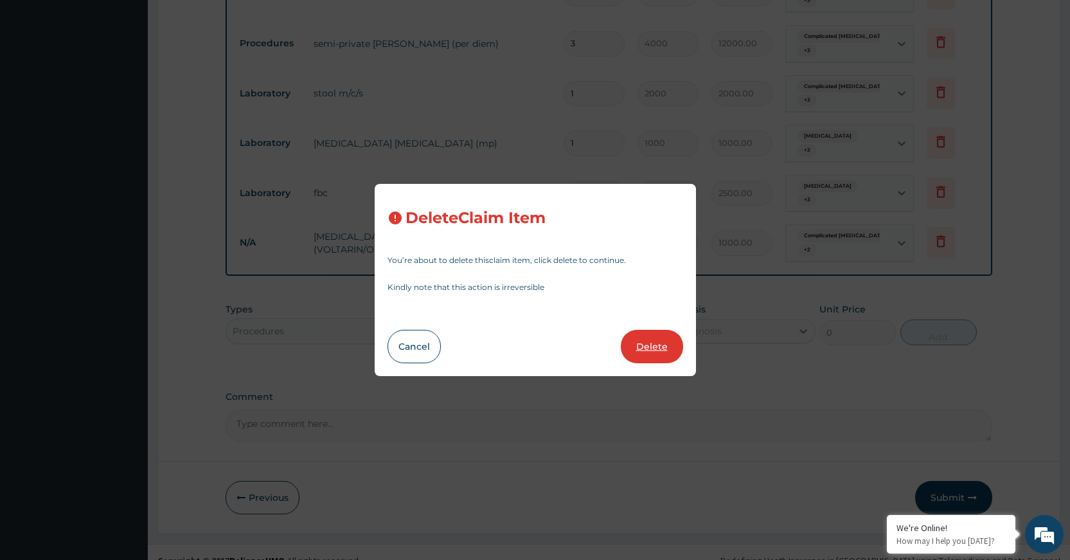
type input "1000.00"
type input "2500"
type input "2500.00"
type input "2"
type input "500"
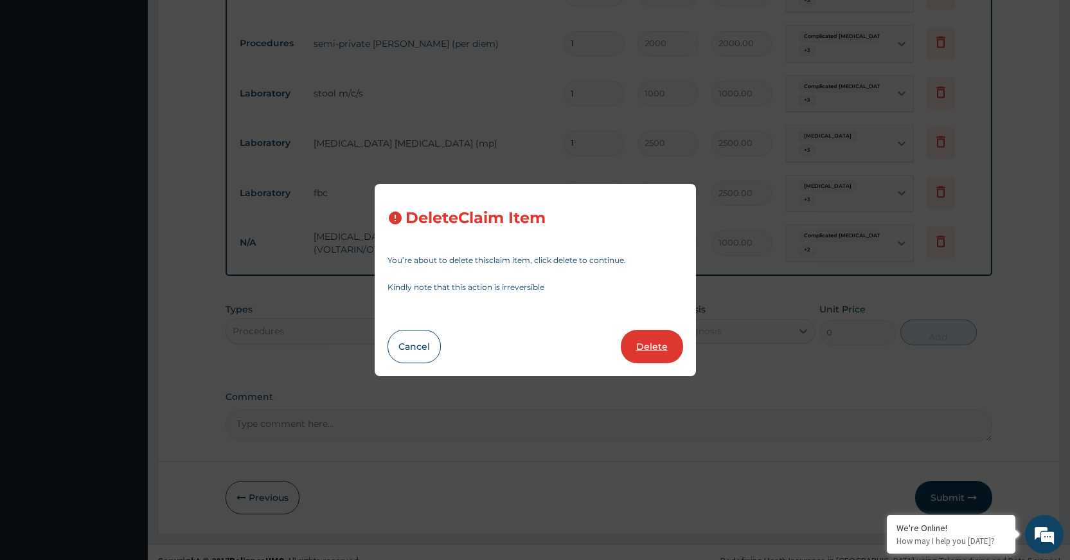
type input "1000.00"
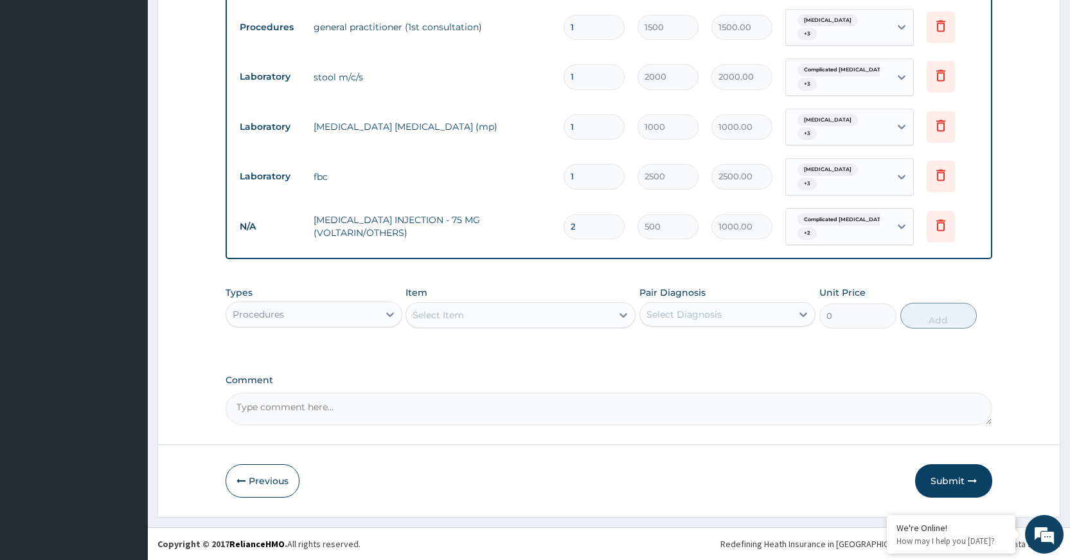
scroll to position [926, 0]
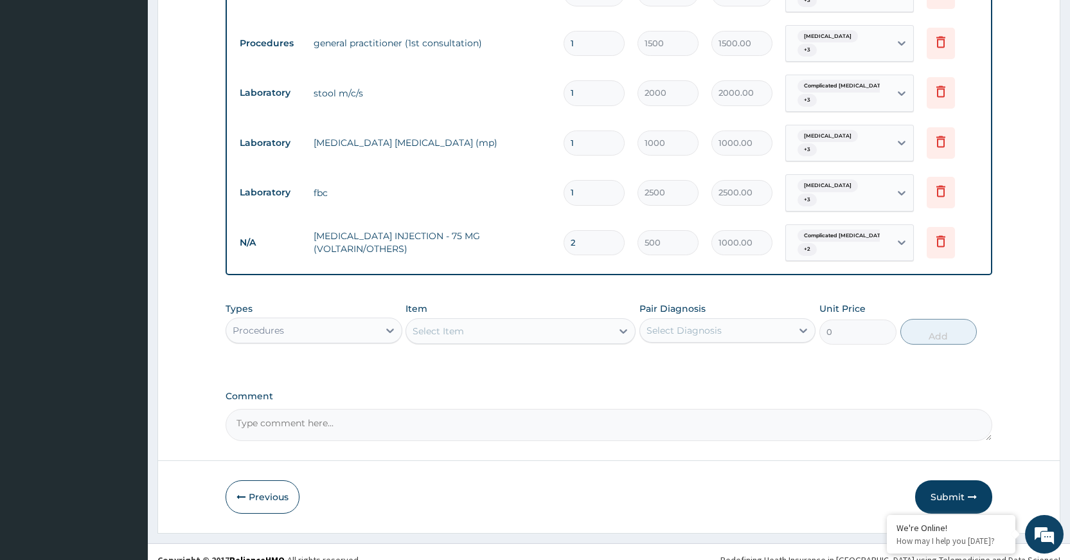
click at [507, 321] on div "Select Item" at bounding box center [509, 331] width 206 height 21
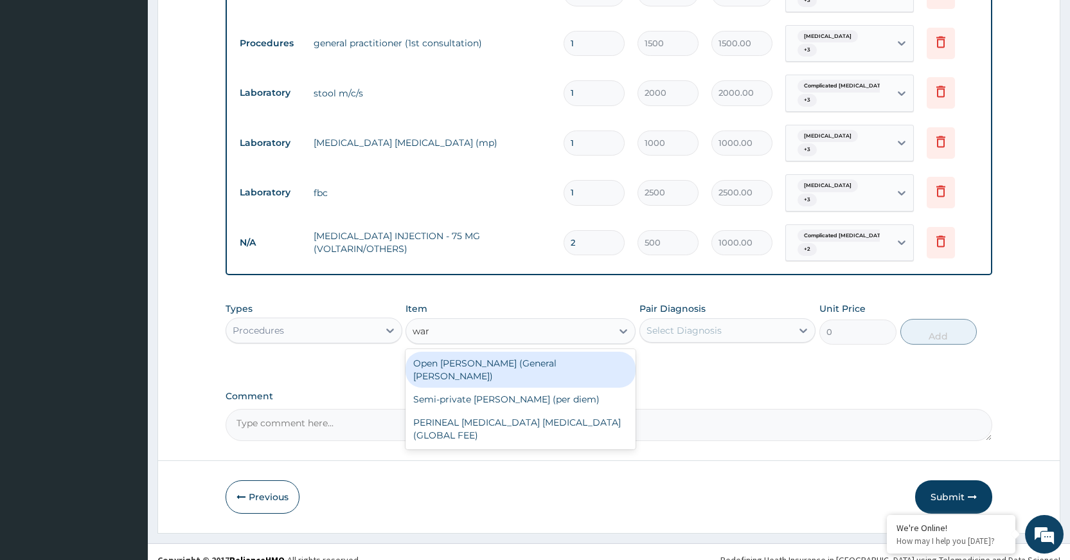
type input "ward"
click at [541, 352] on div "Open ward (General Ward)" at bounding box center [521, 370] width 230 height 36
type input "2000"
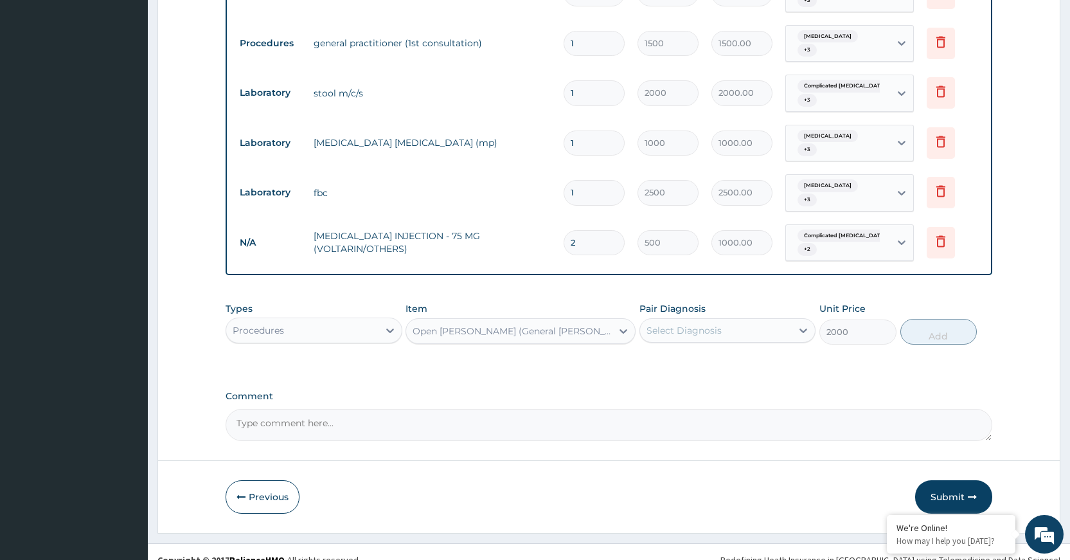
click at [741, 320] on div "Select Diagnosis" at bounding box center [716, 330] width 152 height 21
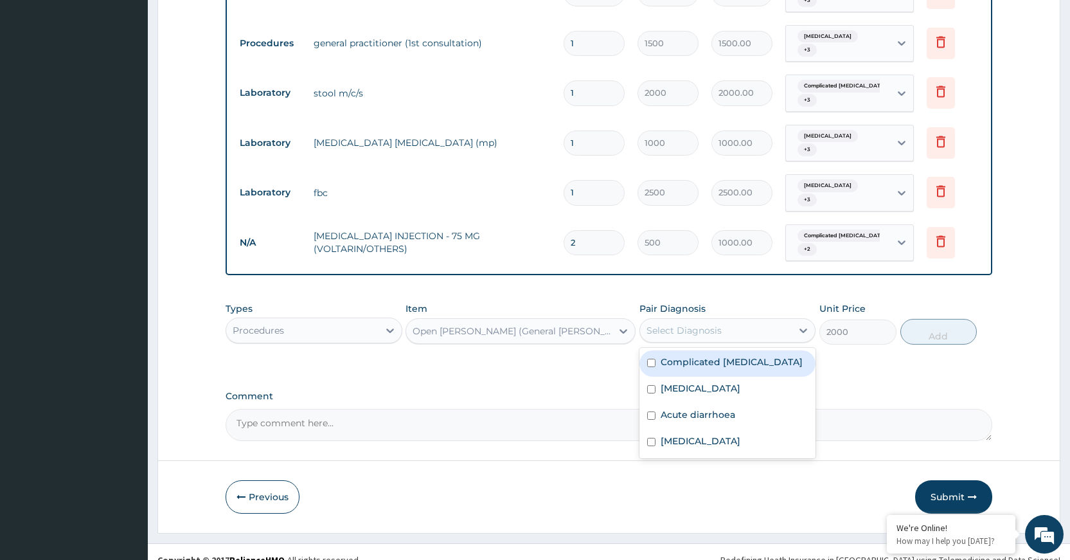
click at [732, 355] on label "Complicated malaria" at bounding box center [732, 361] width 142 height 13
checkbox input "true"
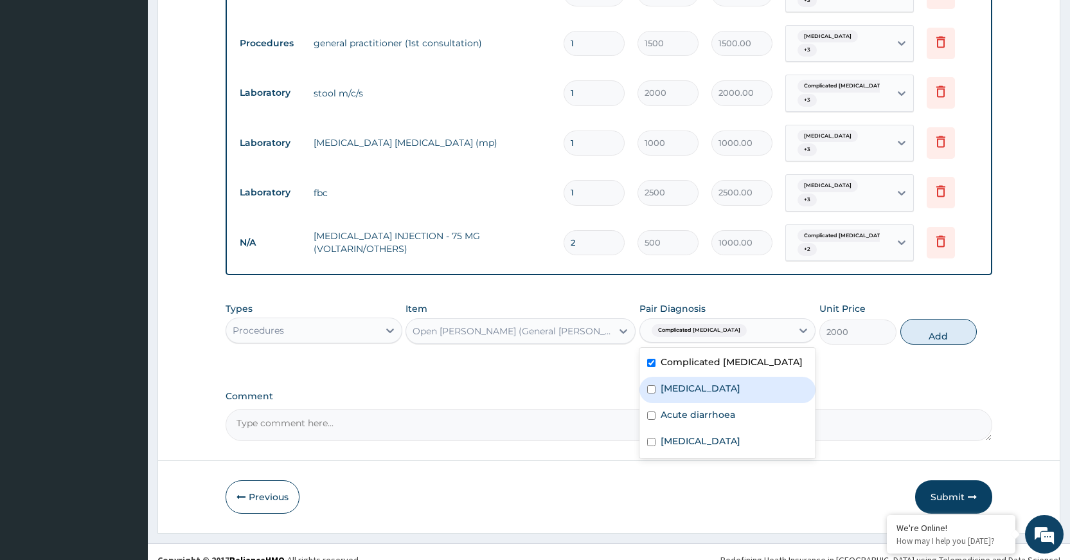
click at [732, 377] on div "Respiratory tract infection" at bounding box center [728, 390] width 176 height 26
checkbox input "true"
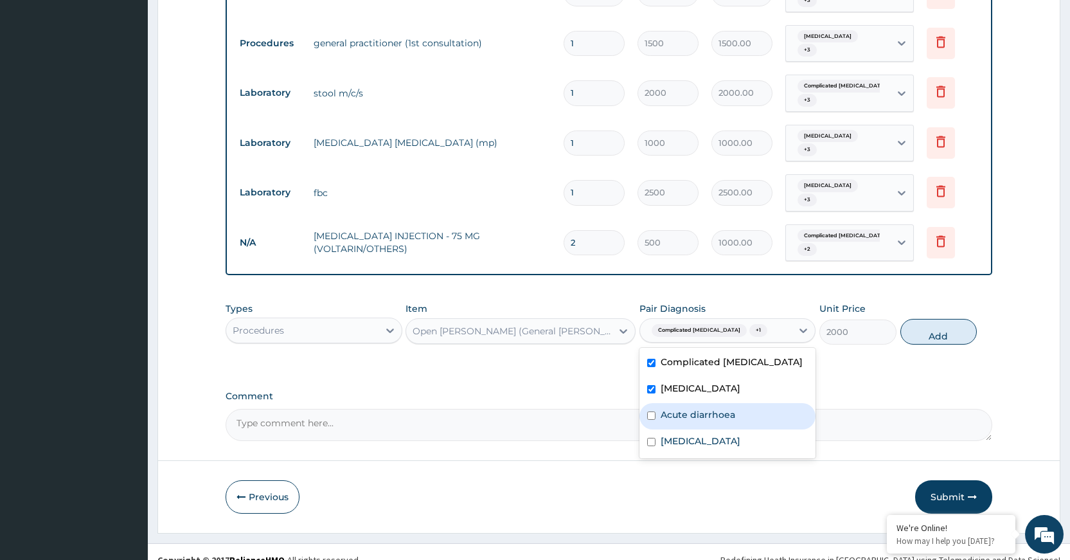
click at [716, 407] on div "Acute diarrhoea" at bounding box center [728, 416] width 176 height 26
checkbox input "true"
click at [713, 435] on label "Gastroenteritis" at bounding box center [701, 441] width 80 height 13
checkbox input "true"
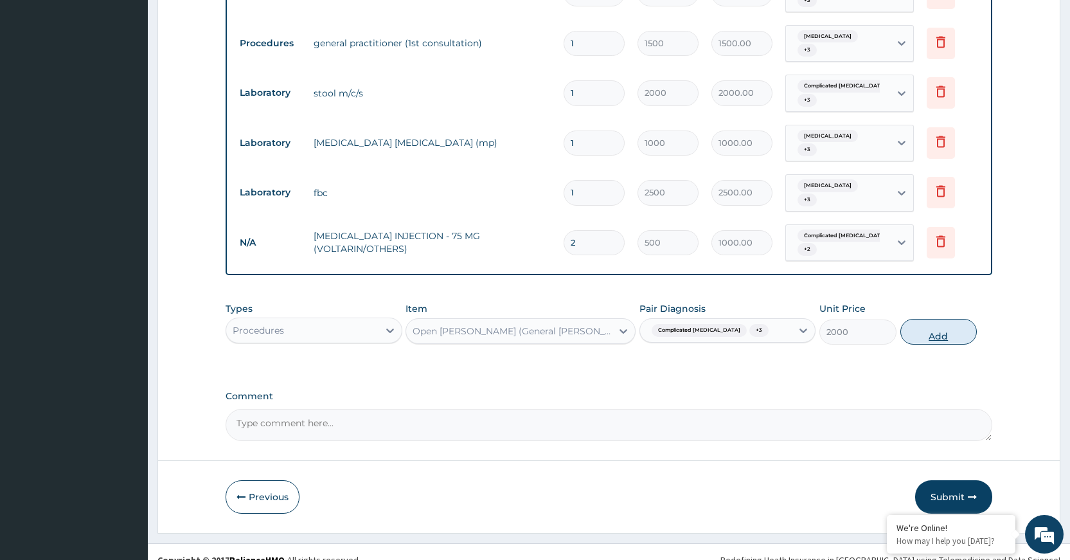
click at [946, 319] on button "Add" at bounding box center [939, 332] width 76 height 26
type input "0"
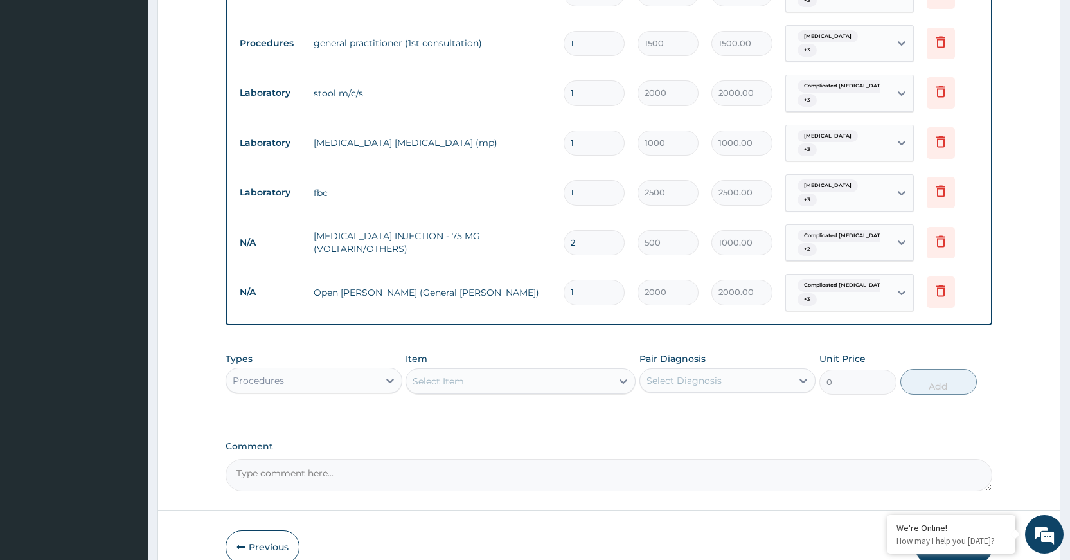
type input "2"
type input "4000.00"
type input "3"
type input "6000.00"
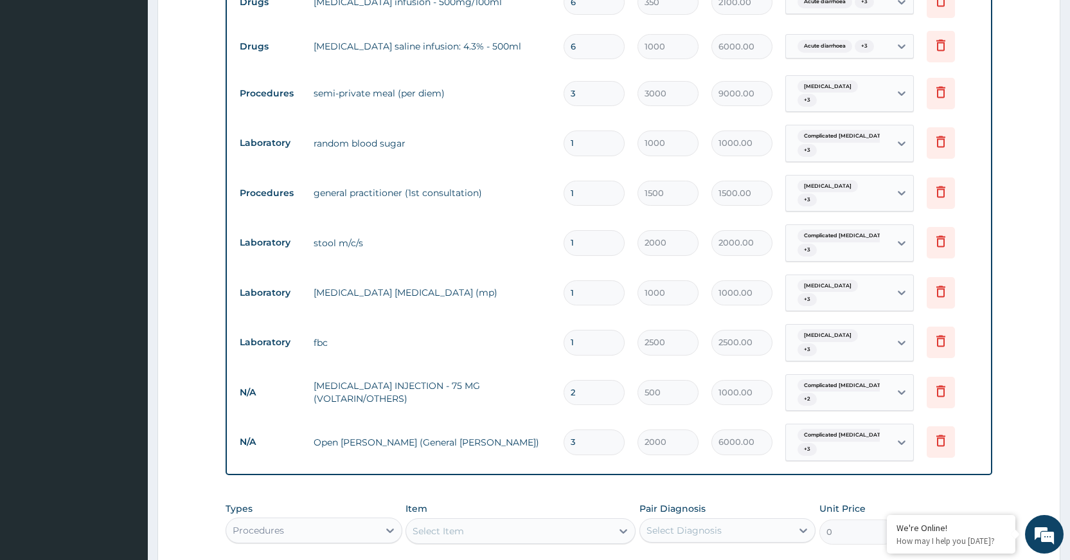
scroll to position [626, 0]
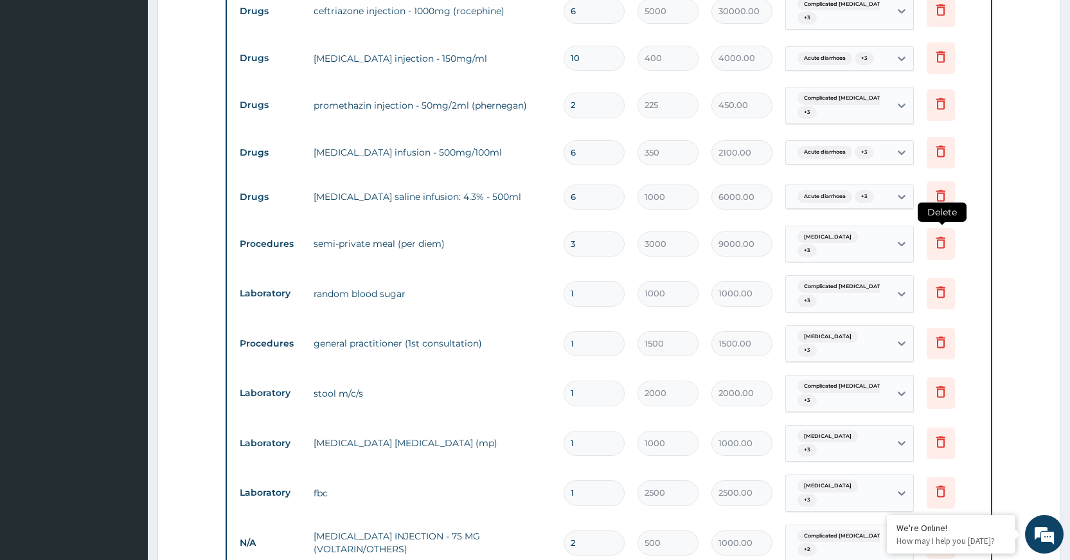
click at [940, 237] on icon at bounding box center [940, 242] width 15 height 15
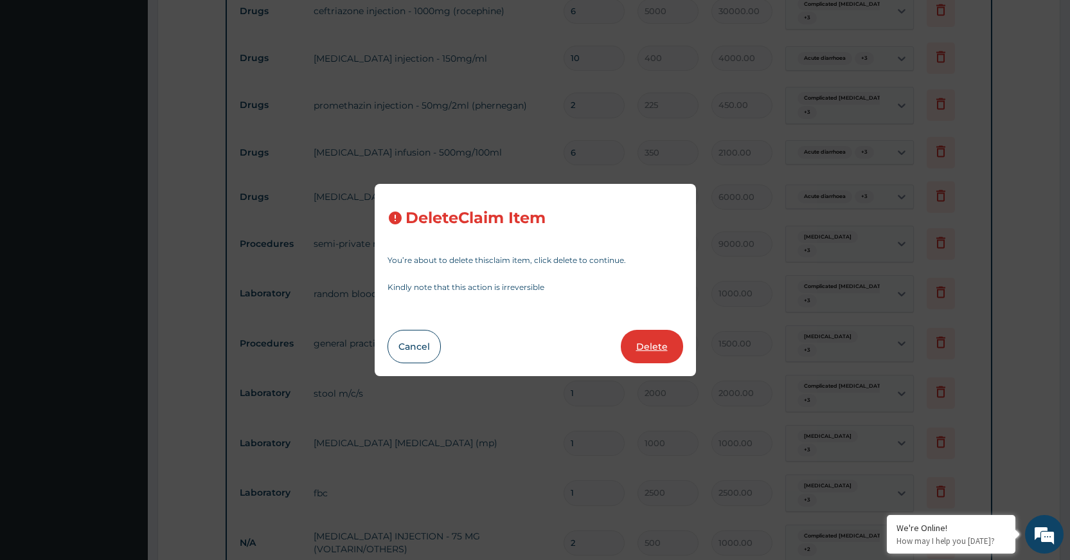
click at [665, 340] on button "Delete" at bounding box center [652, 346] width 62 height 33
type input "1"
type input "1000"
type input "1000.00"
type input "1500"
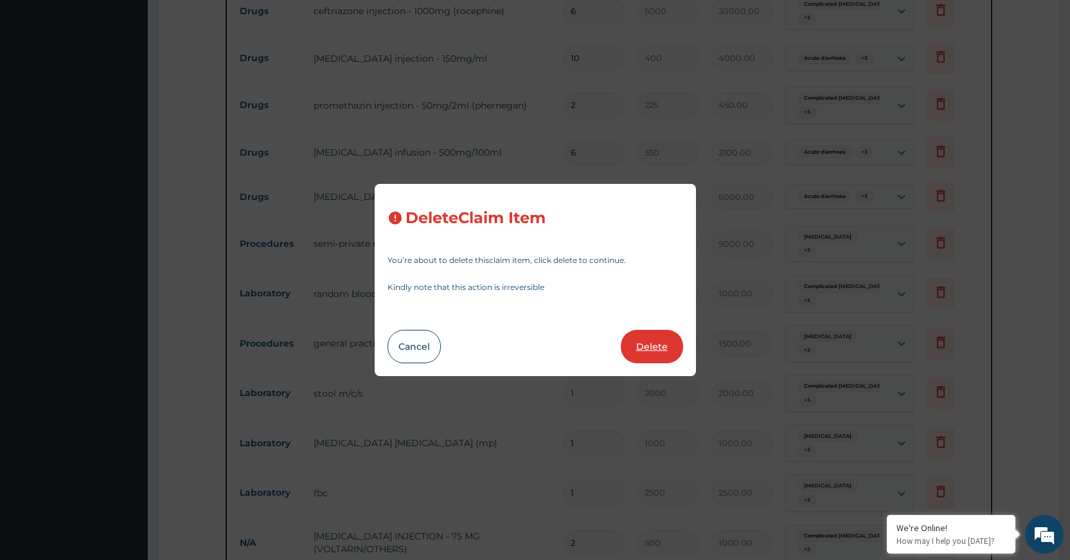
type input "1500.00"
type input "2000"
type input "2000.00"
type input "1000"
type input "1000.00"
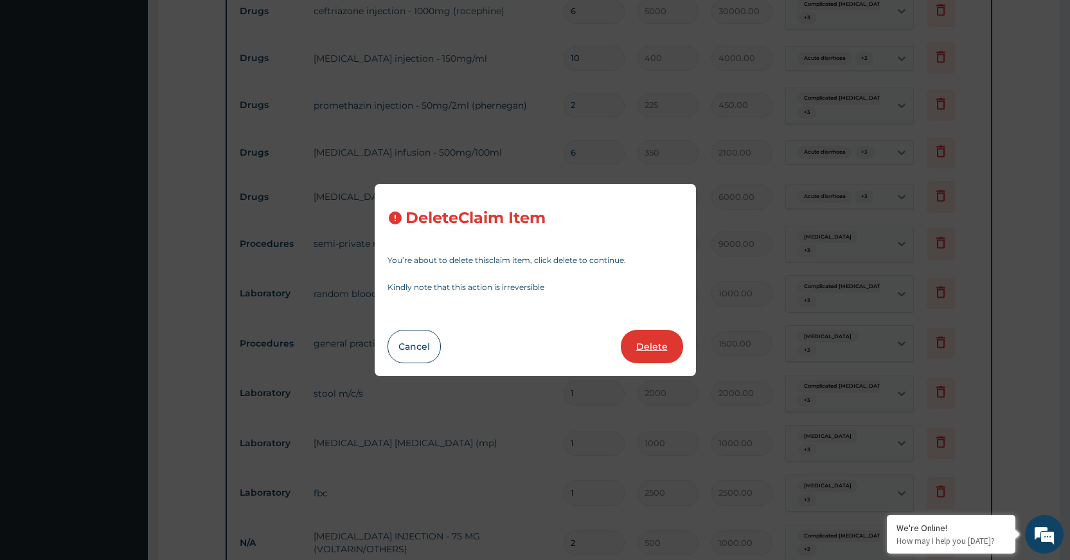
type input "2500"
type input "2500.00"
type input "2"
type input "500"
type input "1000.00"
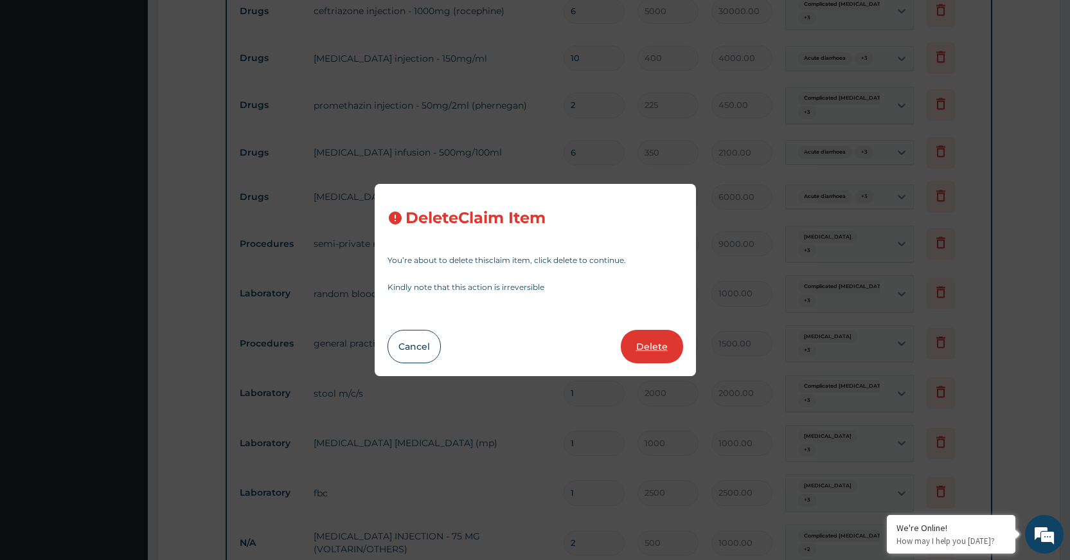
type input "3"
type input "2000"
type input "6000.00"
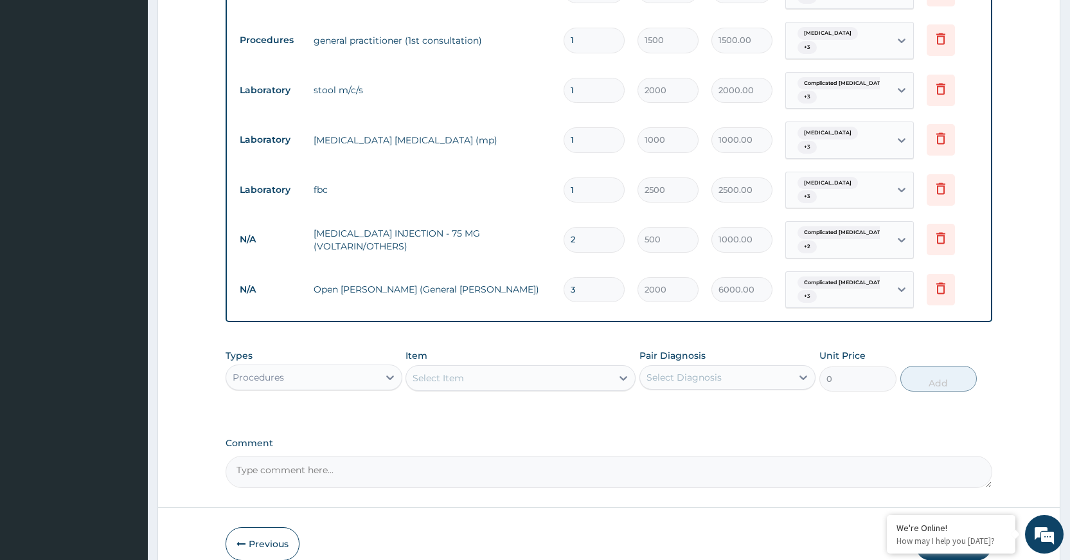
scroll to position [926, 0]
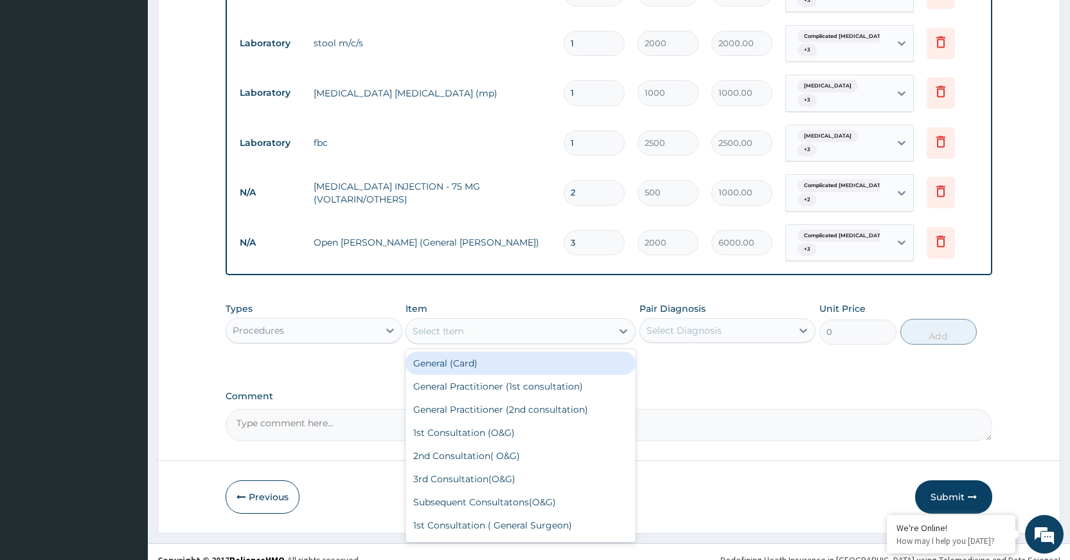
click at [476, 321] on div "Select Item" at bounding box center [509, 331] width 206 height 21
type input "mea"
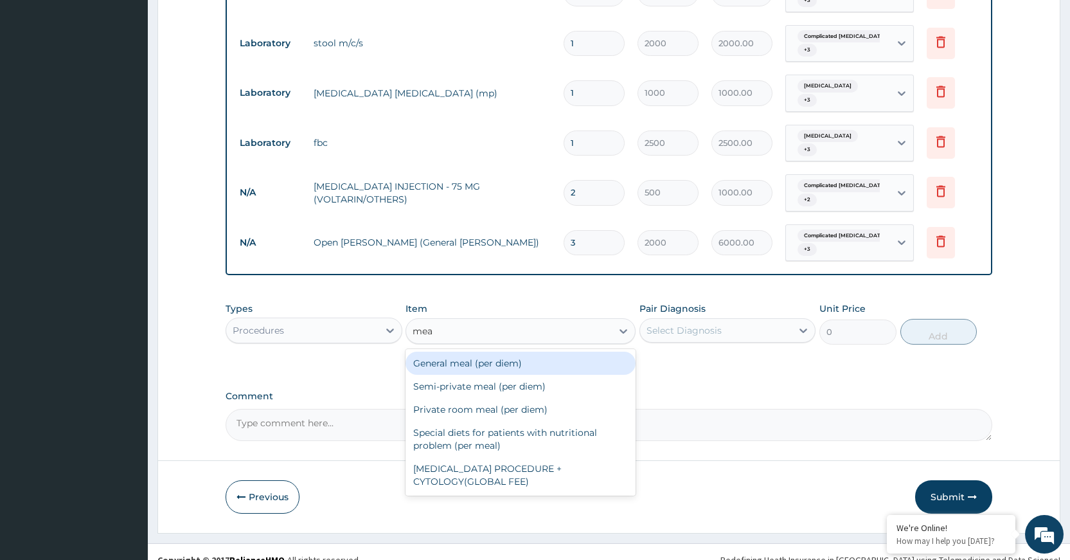
click at [558, 354] on div "General meal (per diem)" at bounding box center [521, 363] width 230 height 23
type input "2000"
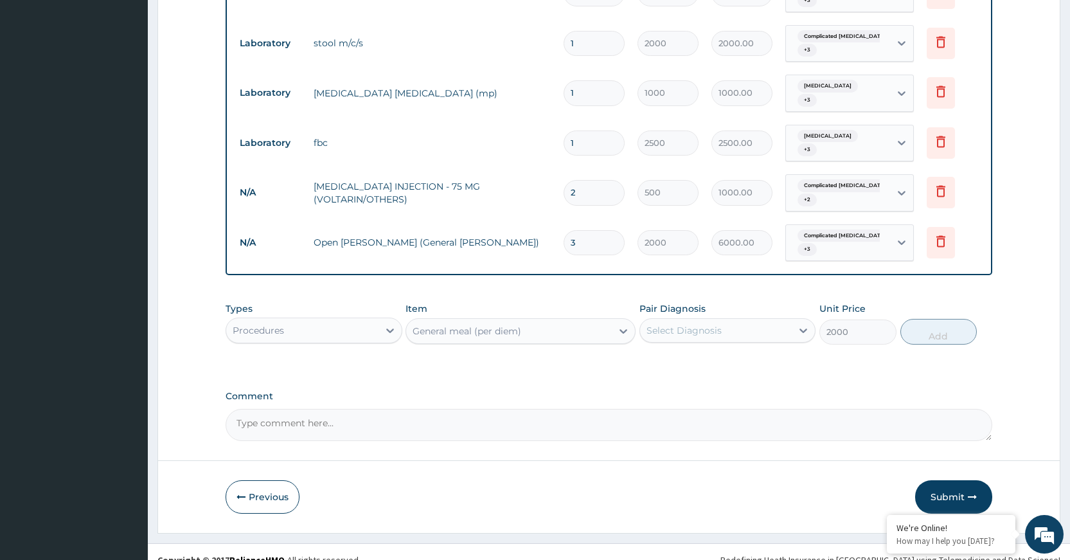
click at [727, 321] on div "Select Diagnosis" at bounding box center [716, 330] width 152 height 21
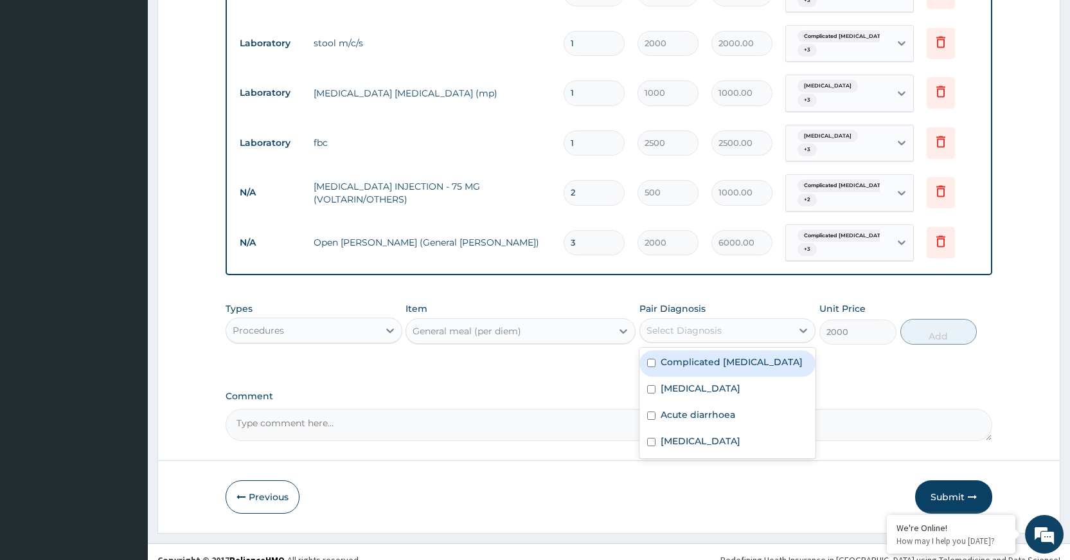
click at [726, 355] on label "Complicated malaria" at bounding box center [732, 361] width 142 height 13
checkbox input "true"
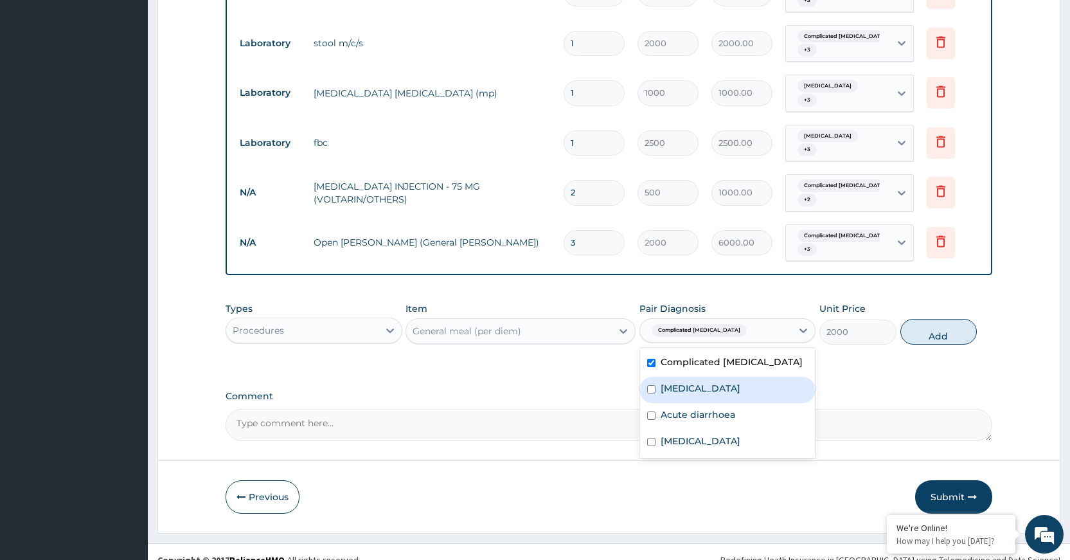
drag, startPoint x: 725, startPoint y: 373, endPoint x: 719, endPoint y: 386, distance: 14.1
click at [725, 382] on label "Respiratory tract infection" at bounding box center [701, 388] width 80 height 13
checkbox input "true"
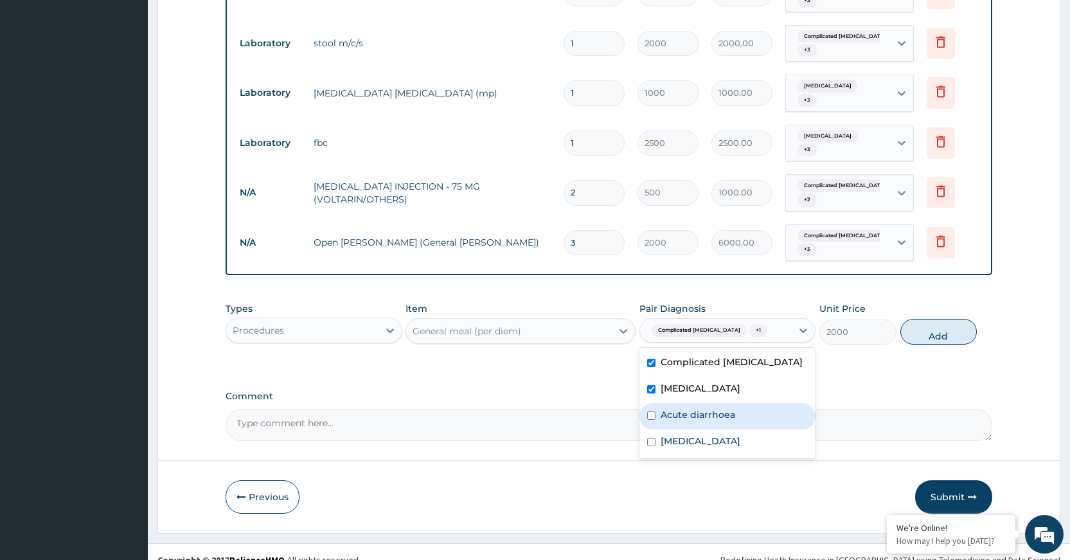
click at [714, 408] on label "Acute diarrhoea" at bounding box center [698, 414] width 75 height 13
checkbox input "true"
click at [715, 435] on label "Gastroenteritis" at bounding box center [701, 441] width 80 height 13
checkbox input "true"
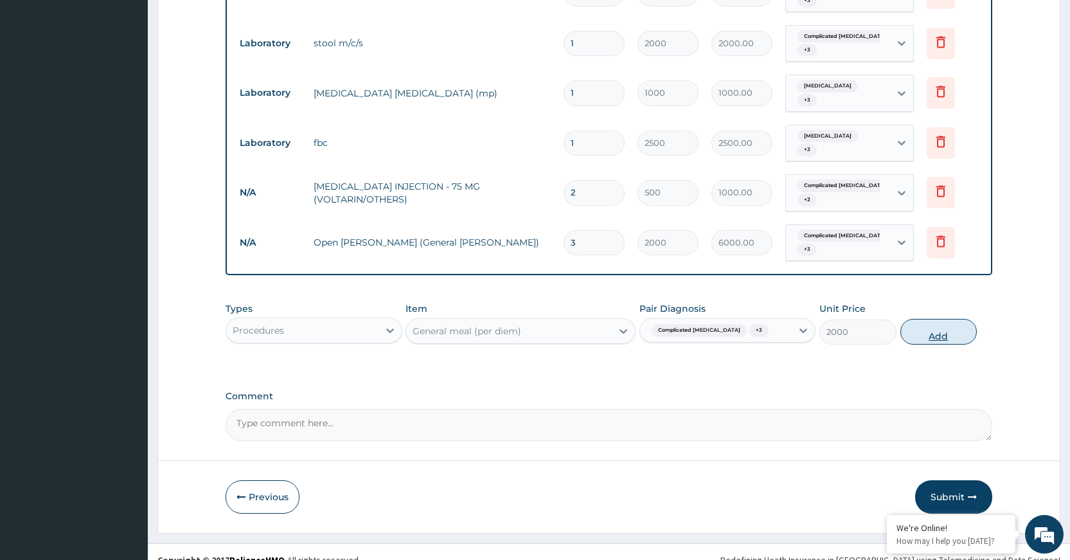
click at [937, 319] on button "Add" at bounding box center [939, 332] width 76 height 26
type input "0"
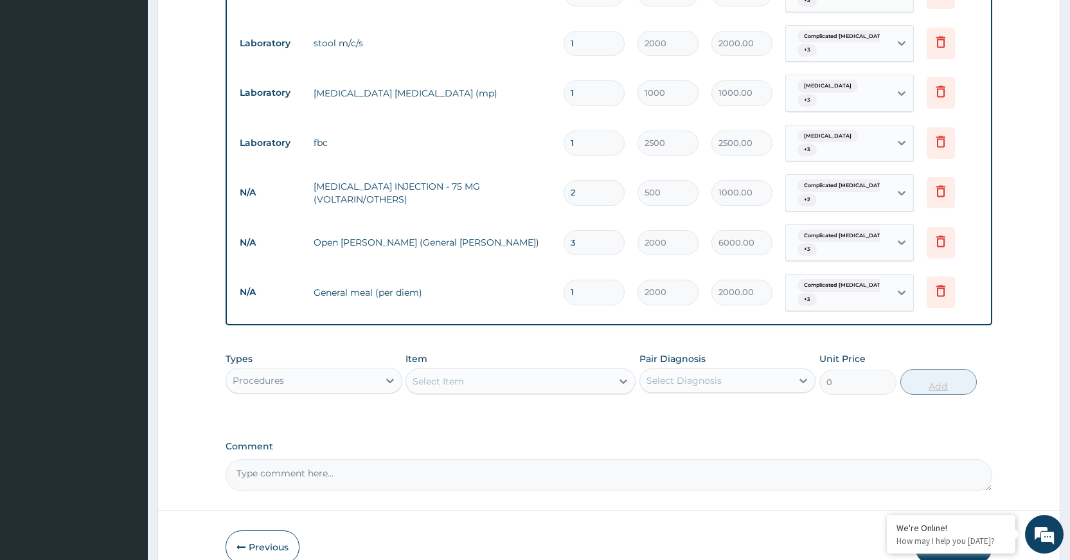
type input "2"
type input "4000.00"
type input "3"
type input "6000.00"
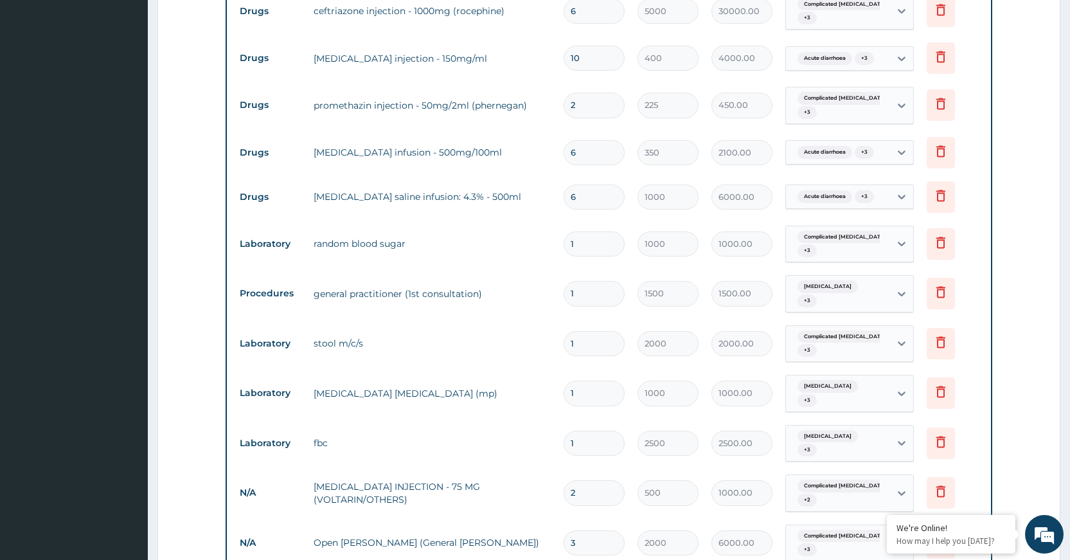
scroll to position [476, 0]
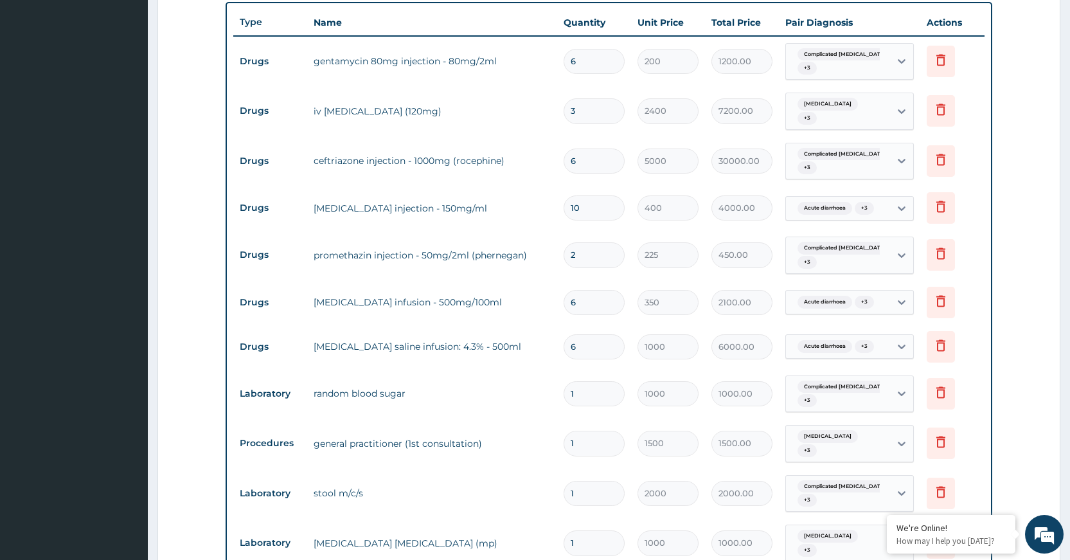
click at [605, 111] on input "3" at bounding box center [594, 110] width 61 height 25
type input "0.00"
type input "4"
type input "9600.00"
type input "4"
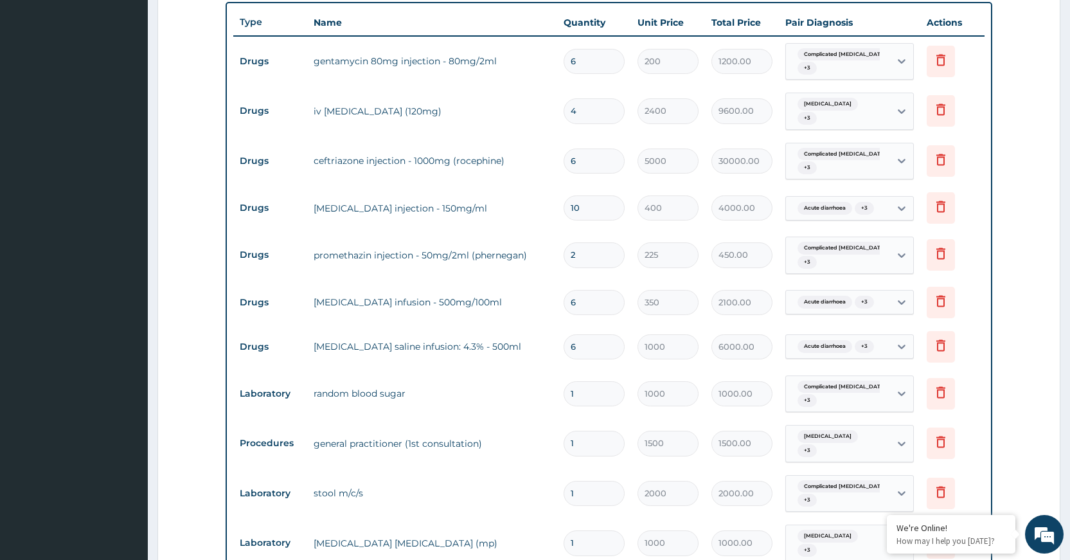
click at [536, 130] on tr "Drugs iv artesunate (120mg) 4 2400 9600.00 Gastroenteritis + 3 Delete" at bounding box center [608, 111] width 751 height 50
click at [592, 390] on input "1" at bounding box center [594, 393] width 61 height 25
type input "0.00"
type input "4"
type input "4000.00"
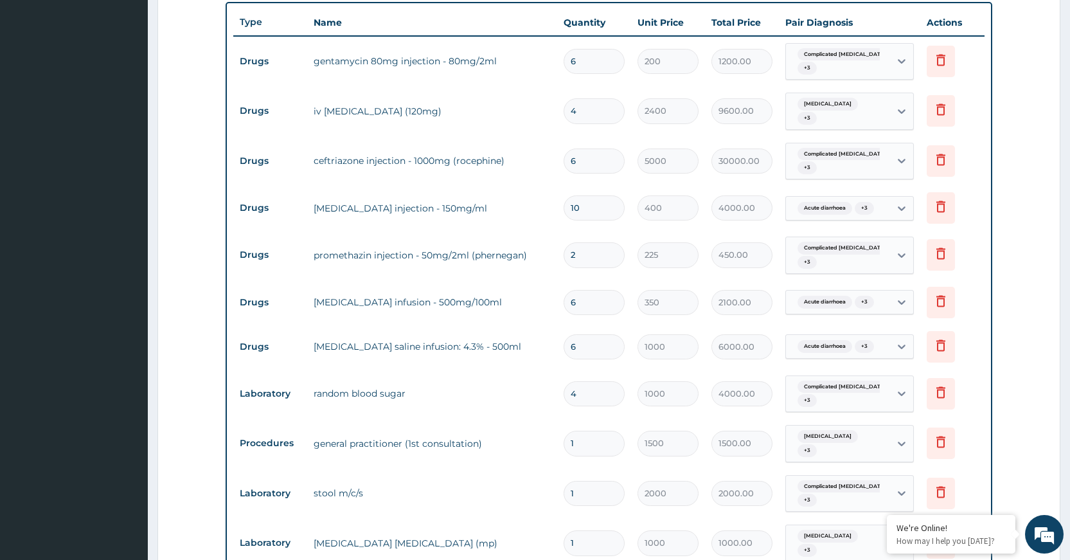
type input "4"
click at [535, 369] on tr "Laboratory random blood sugar 4 1000 4000.00 Complicated malaria + 3 Delete" at bounding box center [608, 394] width 751 height 50
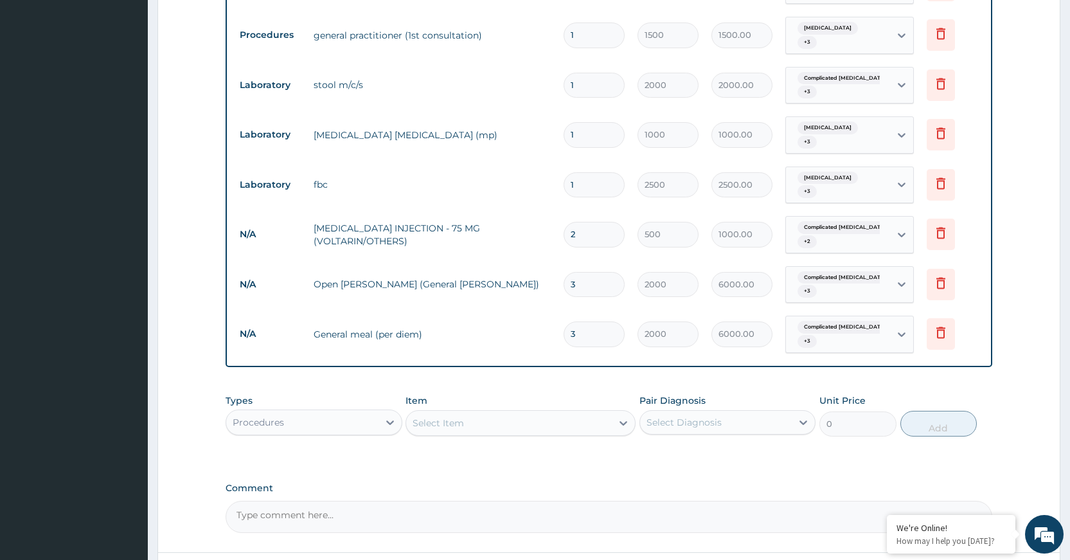
scroll to position [976, 0]
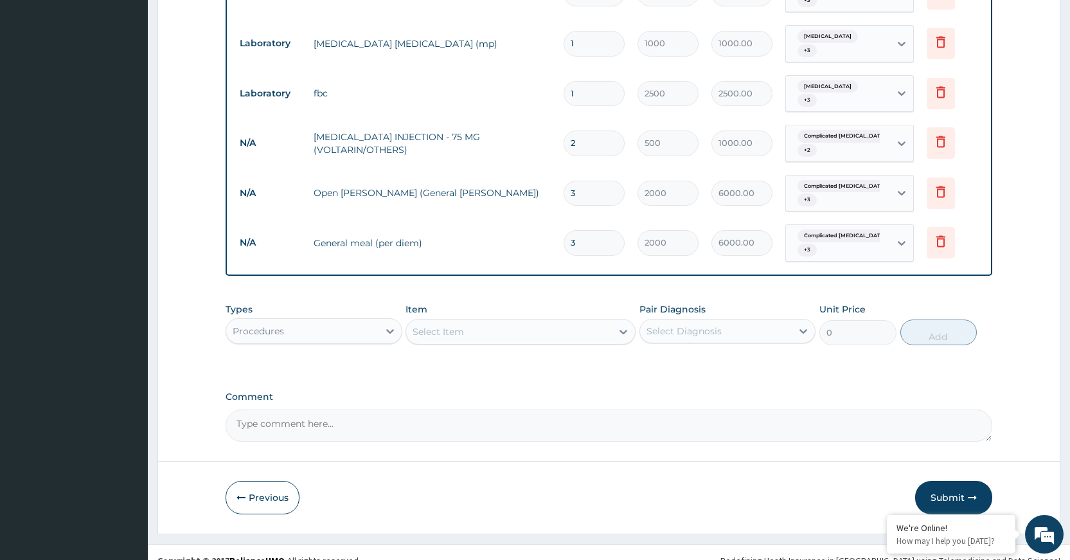
click at [528, 411] on textarea "Comment" at bounding box center [609, 425] width 767 height 32
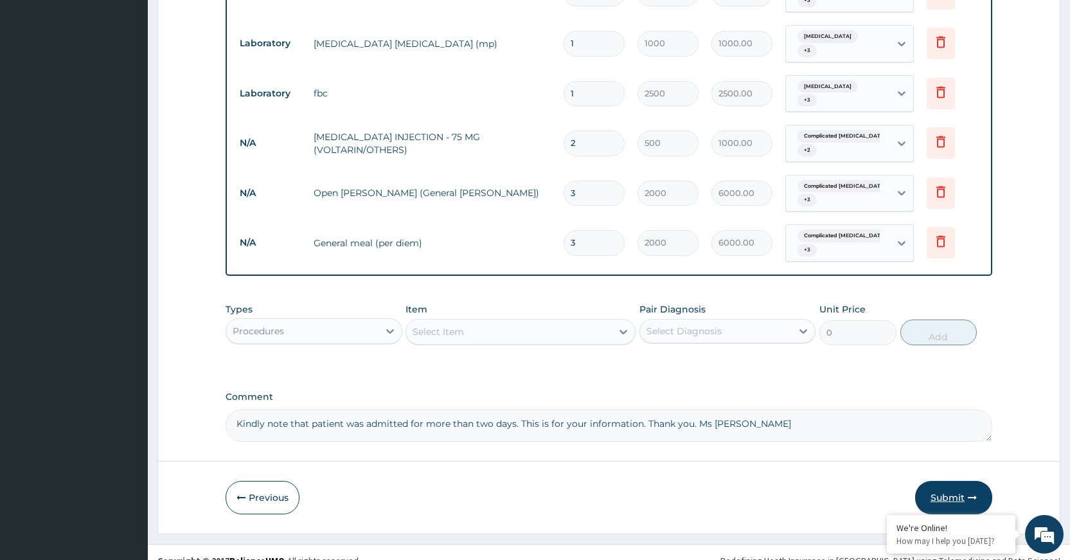
type textarea "Kindly note that patient was admitted for more than two days. This is for your …"
click at [932, 481] on button "Submit" at bounding box center [953, 497] width 77 height 33
